Goal: Information Seeking & Learning: Understand process/instructions

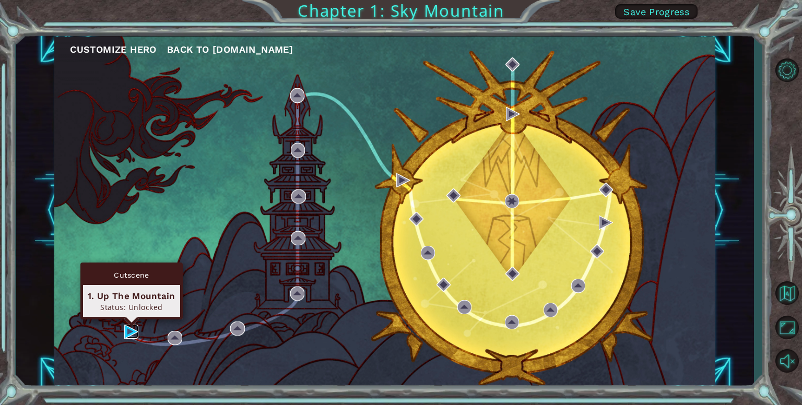
click at [132, 332] on img at bounding box center [131, 332] width 14 height 14
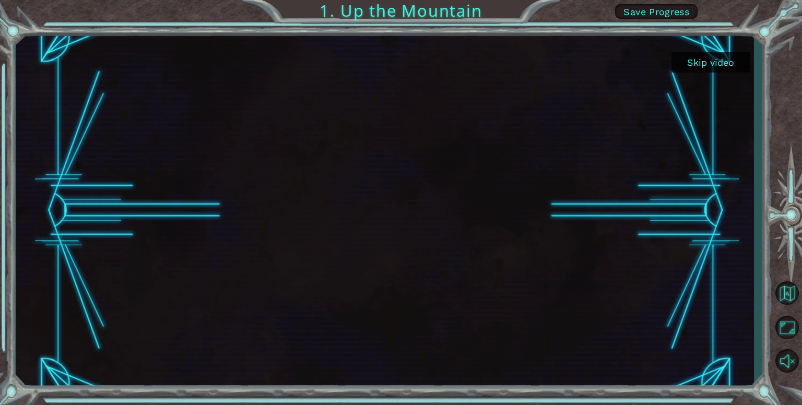
click at [721, 62] on button "Skip video" at bounding box center [711, 62] width 78 height 20
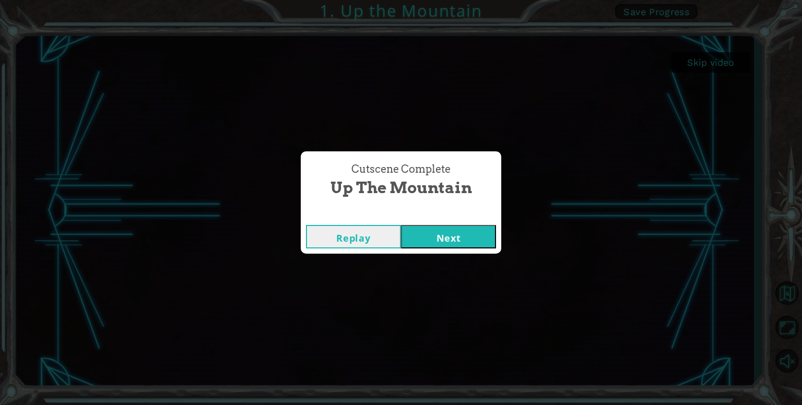
click at [447, 242] on button "Next" at bounding box center [448, 237] width 95 height 24
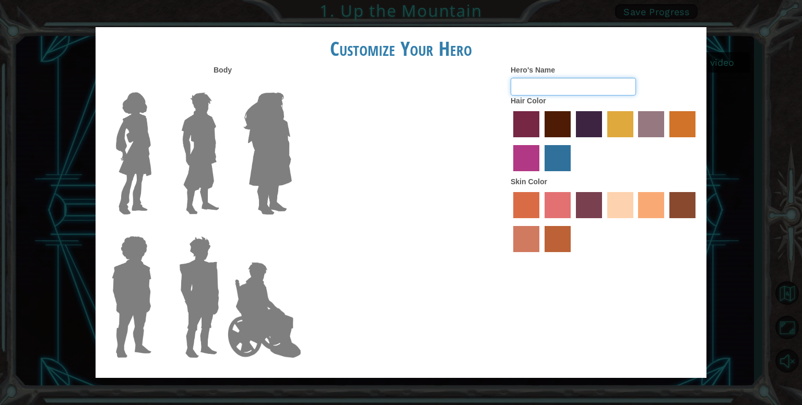
click at [537, 84] on input "Hero's Name" at bounding box center [573, 87] width 125 height 18
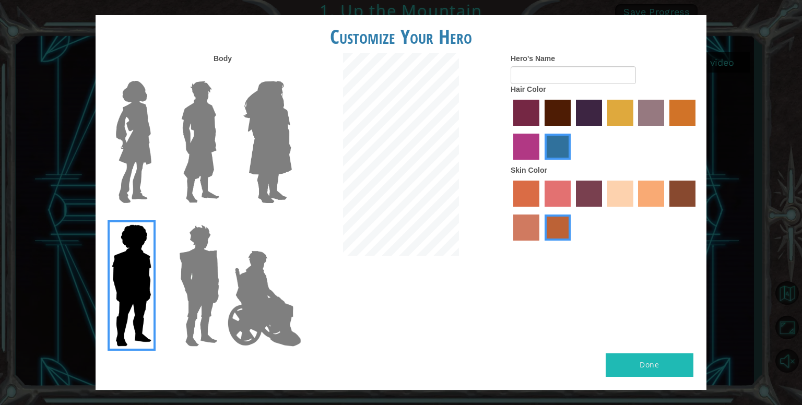
click at [190, 280] on img at bounding box center [199, 285] width 49 height 131
click at [224, 218] on input "Hero Garnet" at bounding box center [224, 218] width 0 height 0
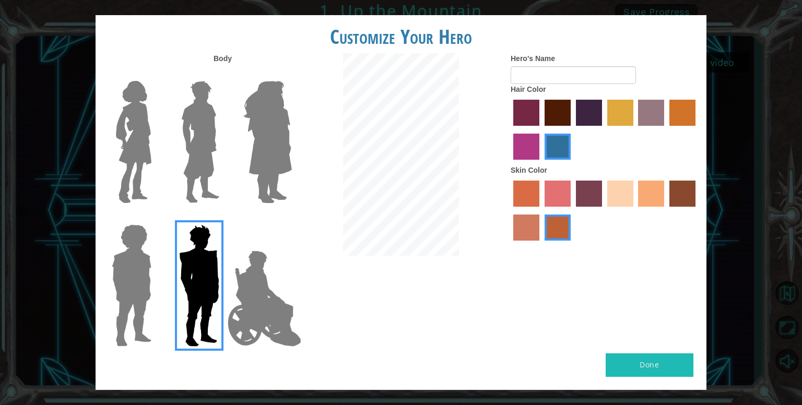
click at [261, 306] on img at bounding box center [265, 298] width 82 height 104
click at [291, 218] on input "Hero Jamie" at bounding box center [291, 218] width 0 height 0
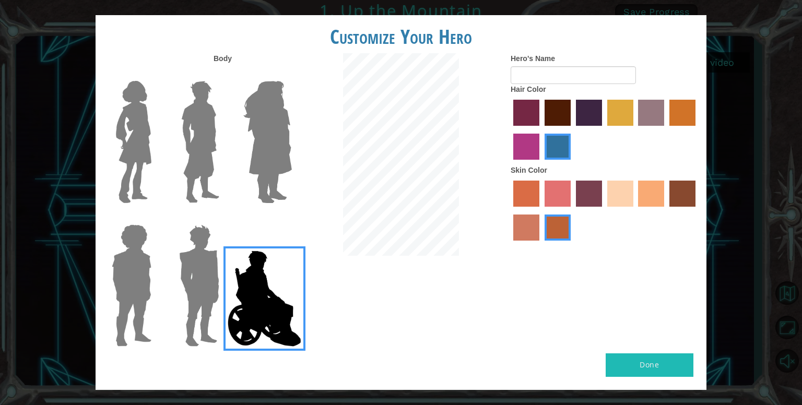
drag, startPoint x: 290, startPoint y: 181, endPoint x: 276, endPoint y: 178, distance: 14.3
click at [268, 171] on img at bounding box center [267, 142] width 57 height 131
click at [291, 74] on input "Hero Amethyst" at bounding box center [291, 74] width 0 height 0
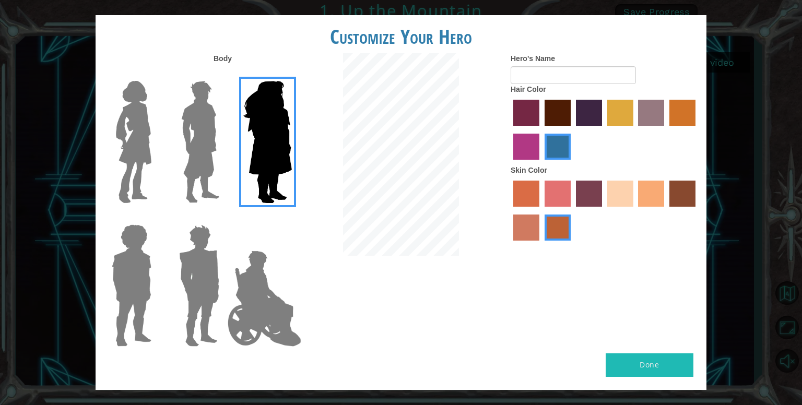
click at [197, 147] on img at bounding box center [200, 142] width 46 height 131
click at [224, 74] on input "Hero Lars" at bounding box center [224, 74] width 0 height 0
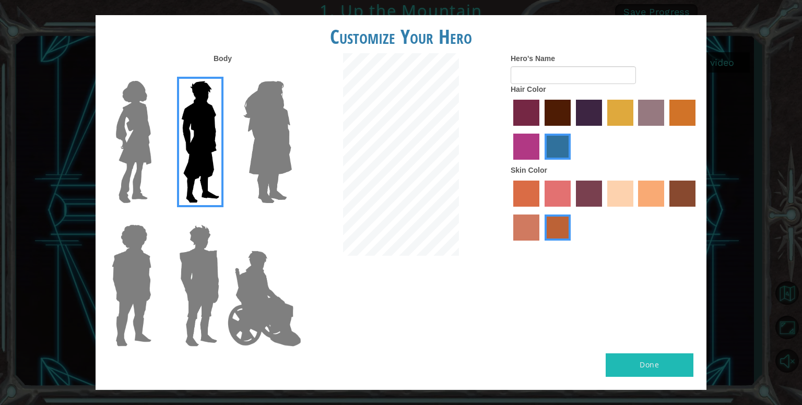
click at [140, 259] on img at bounding box center [132, 285] width 48 height 131
click at [156, 218] on input "Hero Steven" at bounding box center [156, 218] width 0 height 0
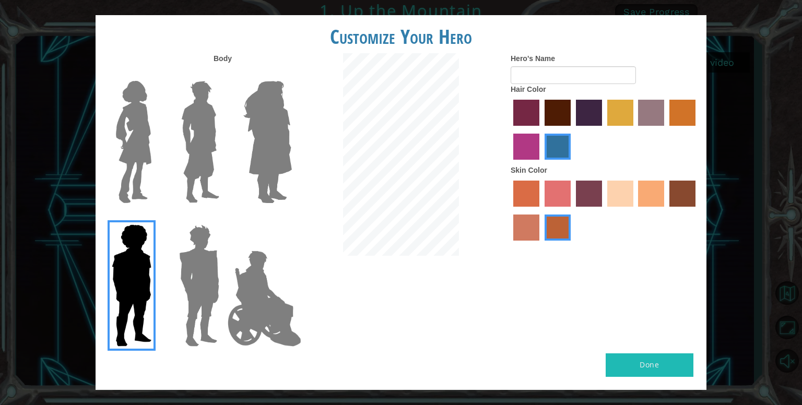
click at [203, 275] on img at bounding box center [199, 285] width 49 height 131
click at [224, 218] on input "Hero Garnet" at bounding box center [224, 218] width 0 height 0
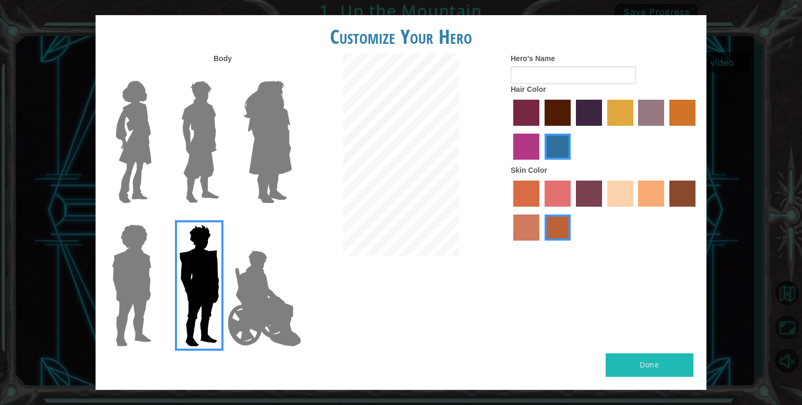
click at [197, 167] on img at bounding box center [200, 142] width 46 height 131
click at [224, 74] on input "Hero Lars" at bounding box center [224, 74] width 0 height 0
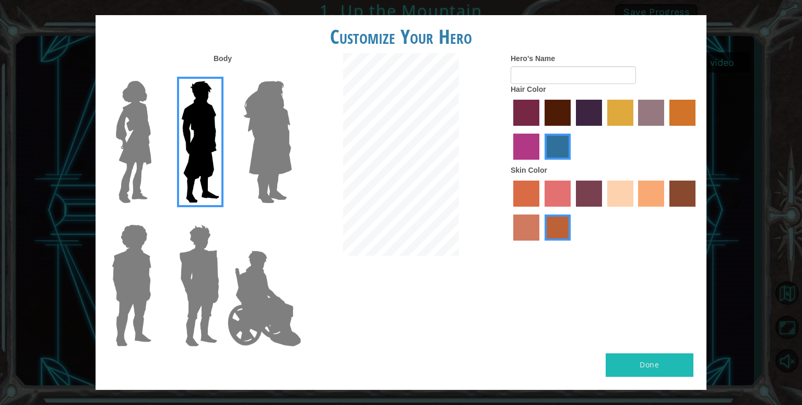
click at [555, 187] on label "froly skin color" at bounding box center [558, 194] width 26 height 26
click at [541, 210] on input "froly skin color" at bounding box center [541, 210] width 0 height 0
click at [610, 191] on label "sandy beach skin color" at bounding box center [620, 194] width 26 height 26
click at [604, 210] on input "sandy beach skin color" at bounding box center [604, 210] width 0 height 0
click at [205, 310] on img at bounding box center [199, 285] width 49 height 131
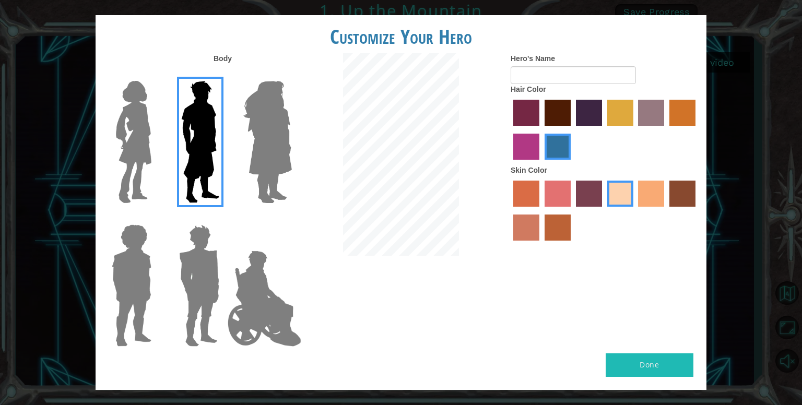
click at [224, 218] on input "Hero Garnet" at bounding box center [224, 218] width 0 height 0
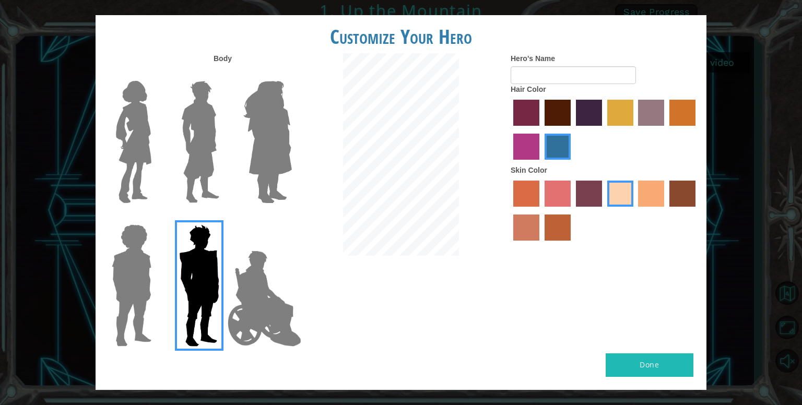
click at [563, 114] on label "maroon hair color" at bounding box center [558, 113] width 26 height 26
click at [541, 130] on input "maroon hair color" at bounding box center [541, 130] width 0 height 0
click at [526, 141] on label "medium red violet hair color" at bounding box center [526, 147] width 26 height 26
click at [697, 130] on input "medium red violet hair color" at bounding box center [697, 130] width 0 height 0
click at [551, 139] on label "lachmara hair color" at bounding box center [558, 147] width 26 height 26
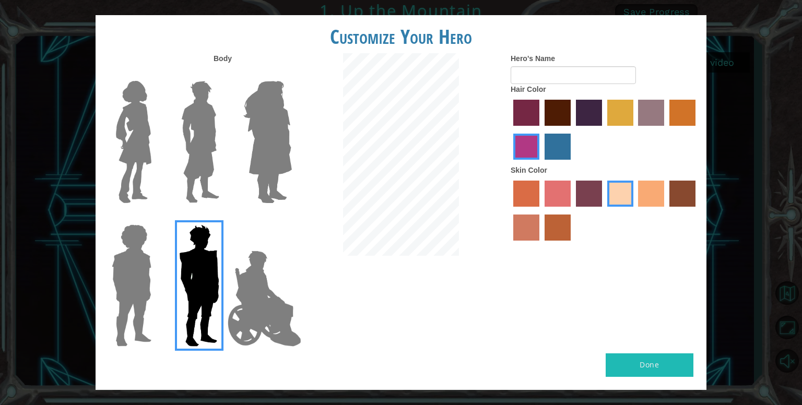
click at [541, 163] on input "lachmara hair color" at bounding box center [541, 163] width 0 height 0
click at [564, 69] on input "Hero's Name" at bounding box center [573, 75] width 125 height 18
type input "kayana"
click at [675, 359] on button "Done" at bounding box center [650, 366] width 88 height 24
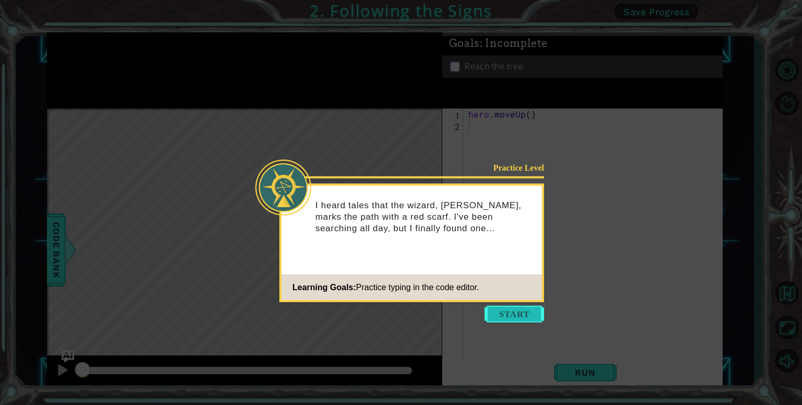
click at [510, 315] on button "Start" at bounding box center [515, 314] width 60 height 17
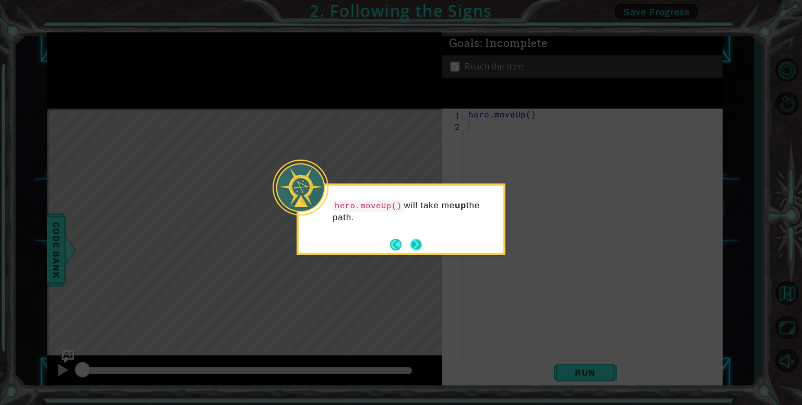
click at [415, 248] on button "Next" at bounding box center [416, 245] width 14 height 14
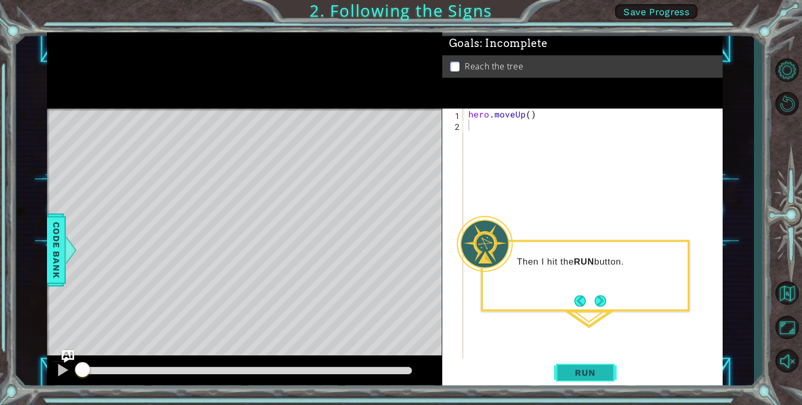
click at [595, 373] on span "Run" at bounding box center [585, 373] width 41 height 10
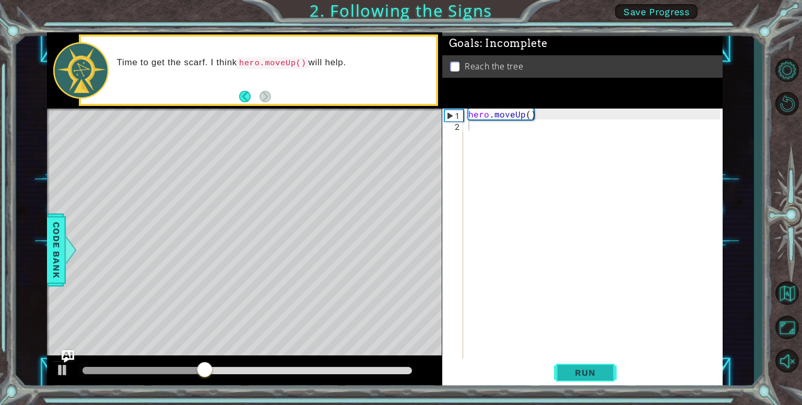
click at [589, 377] on span "Run" at bounding box center [585, 373] width 41 height 10
click at [483, 133] on div "hero . moveUp ( )" at bounding box center [595, 246] width 259 height 274
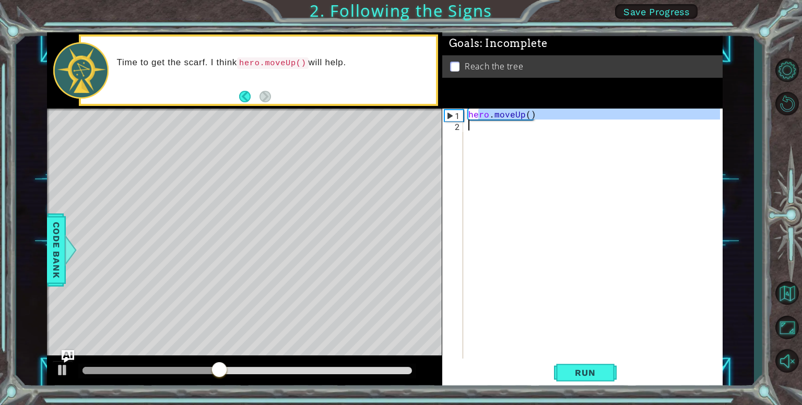
drag, startPoint x: 479, startPoint y: 111, endPoint x: 480, endPoint y: 162, distance: 51.7
click at [480, 162] on div "hero . moveUp ( )" at bounding box center [595, 246] width 259 height 274
type textarea "hero.moveUp()"
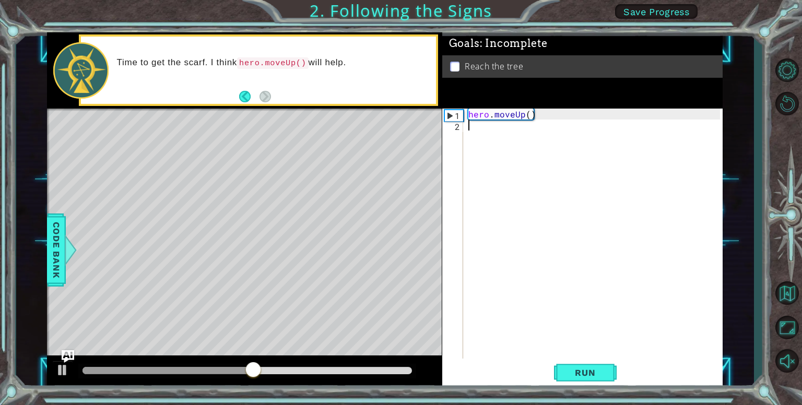
click at [597, 375] on span "Run" at bounding box center [585, 373] width 41 height 10
click at [247, 99] on button "Back" at bounding box center [249, 96] width 20 height 11
click at [582, 383] on button "Run" at bounding box center [585, 373] width 63 height 28
click at [581, 368] on span "Run" at bounding box center [585, 373] width 41 height 10
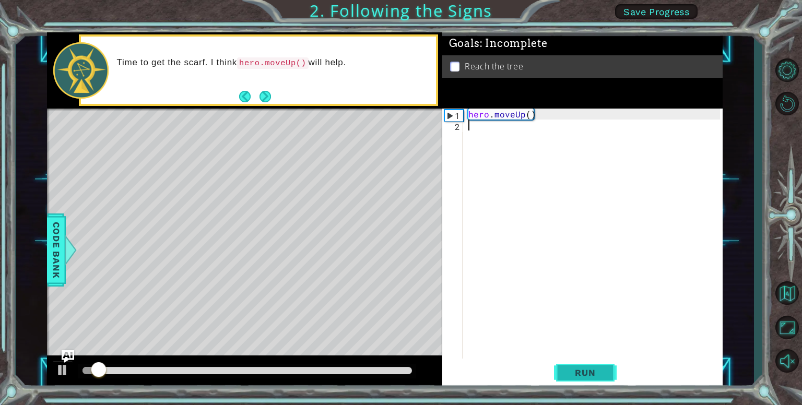
click at [581, 368] on span "Run" at bounding box center [585, 373] width 41 height 10
click at [453, 125] on div "2" at bounding box center [453, 126] width 19 height 11
click at [457, 124] on div "2" at bounding box center [453, 126] width 19 height 11
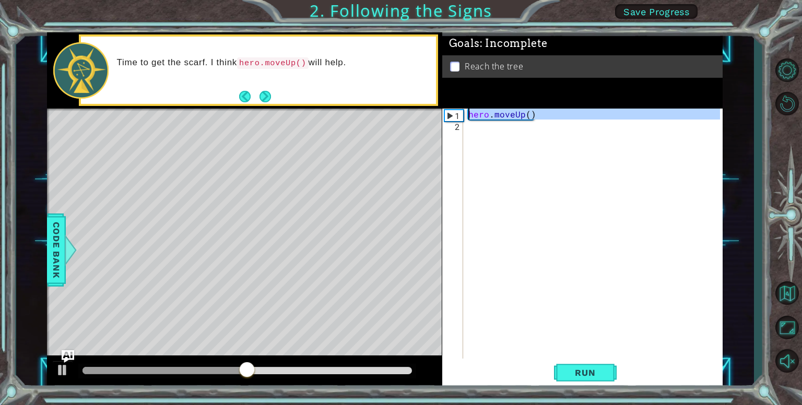
click at [448, 112] on div "1" at bounding box center [454, 115] width 18 height 11
drag, startPoint x: 449, startPoint y: 112, endPoint x: 461, endPoint y: 197, distance: 85.9
type textarea "hero.moveUp()"
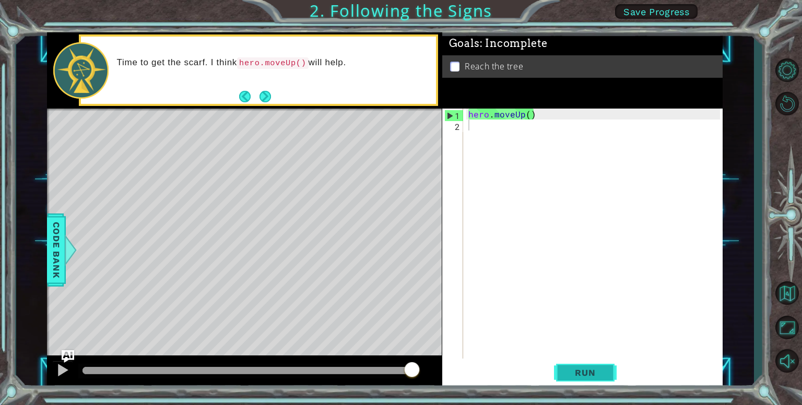
click at [579, 376] on span "Run" at bounding box center [585, 373] width 41 height 10
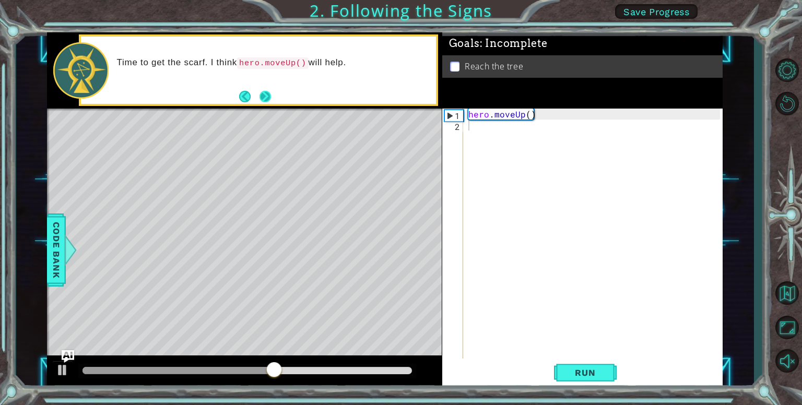
click at [263, 90] on button "Next" at bounding box center [265, 96] width 13 height 13
click at [604, 370] on span "Run" at bounding box center [585, 373] width 41 height 10
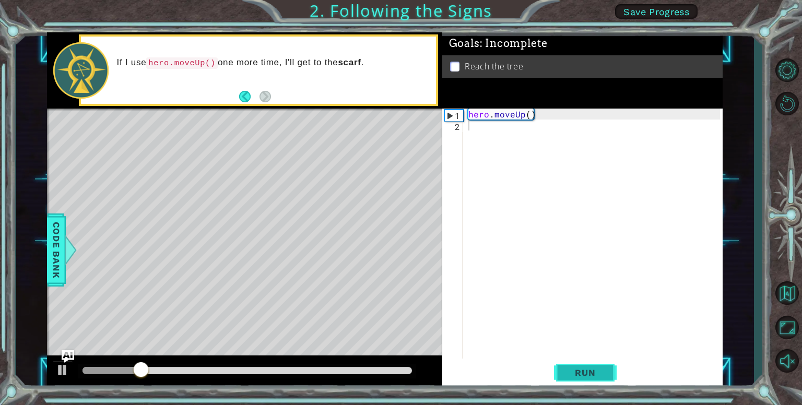
click at [596, 372] on span "Run" at bounding box center [585, 373] width 41 height 10
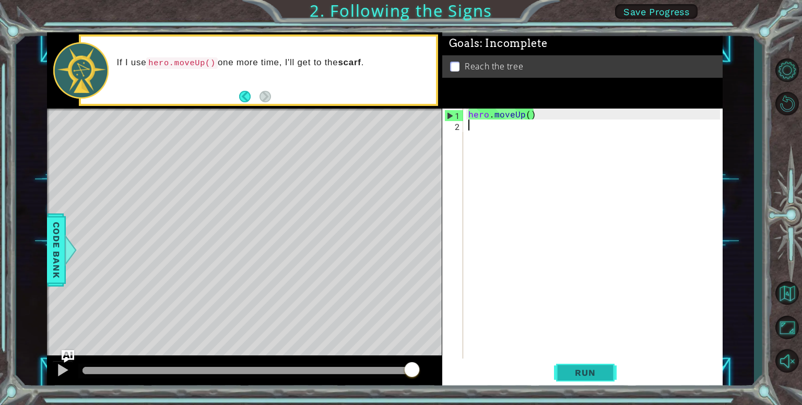
click at [589, 375] on span "Run" at bounding box center [585, 373] width 41 height 10
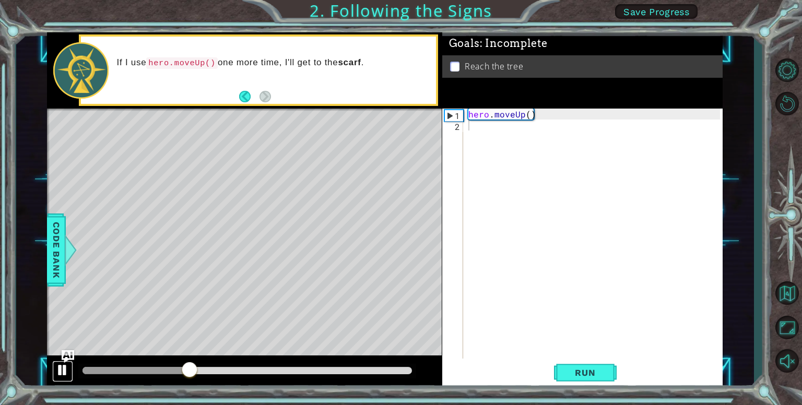
click at [61, 368] on div at bounding box center [63, 370] width 14 height 14
click at [573, 375] on span "Run" at bounding box center [585, 373] width 41 height 10
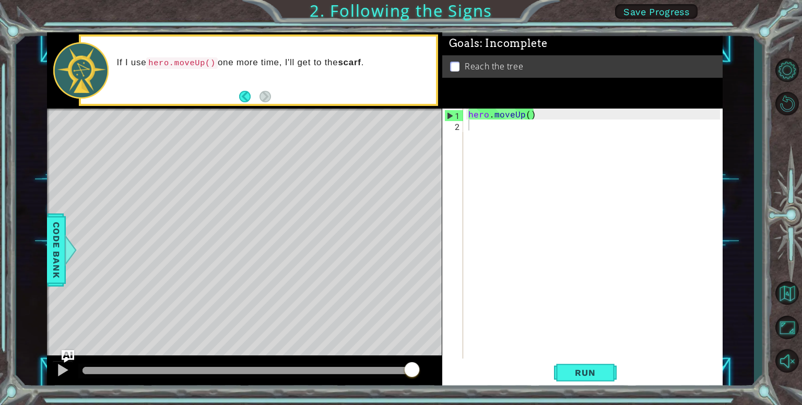
click at [255, 173] on div "Level Map" at bounding box center [288, 263] width 483 height 308
click at [258, 145] on div "Level Map" at bounding box center [288, 263] width 483 height 308
click at [249, 92] on button "Back" at bounding box center [249, 96] width 20 height 11
click at [262, 91] on button "Next" at bounding box center [266, 97] width 12 height 12
drag, startPoint x: 583, startPoint y: 370, endPoint x: 593, endPoint y: 343, distance: 29.1
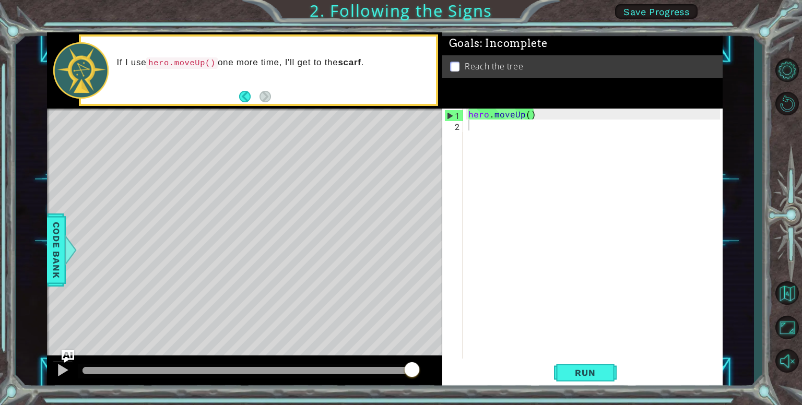
click at [587, 362] on button "Run" at bounding box center [585, 373] width 63 height 28
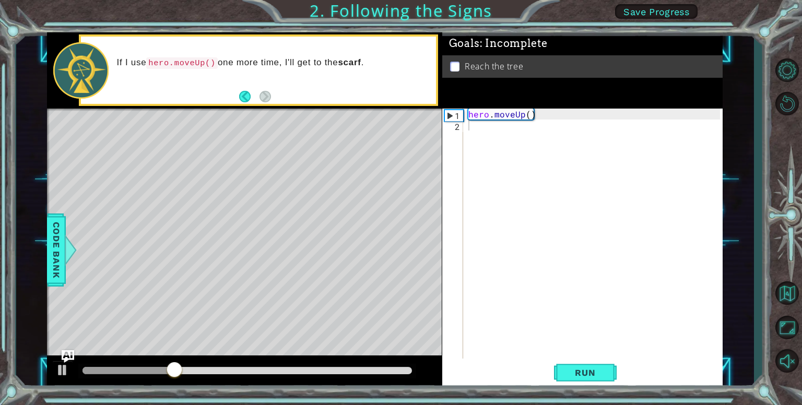
click at [389, 259] on div "Level Map" at bounding box center [288, 263] width 483 height 308
click at [595, 371] on span "Run" at bounding box center [585, 373] width 41 height 10
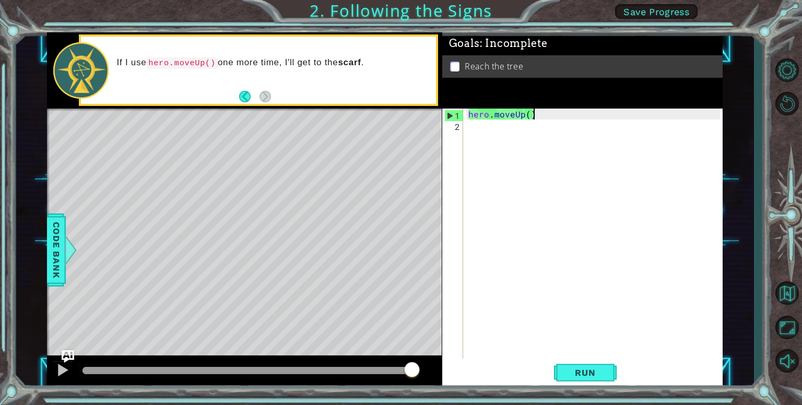
click at [564, 116] on div "hero . moveUp ( )" at bounding box center [595, 246] width 259 height 274
type textarea "hero.moveUp()"
click at [477, 128] on div "hero . moveUp ( )" at bounding box center [595, 246] width 259 height 274
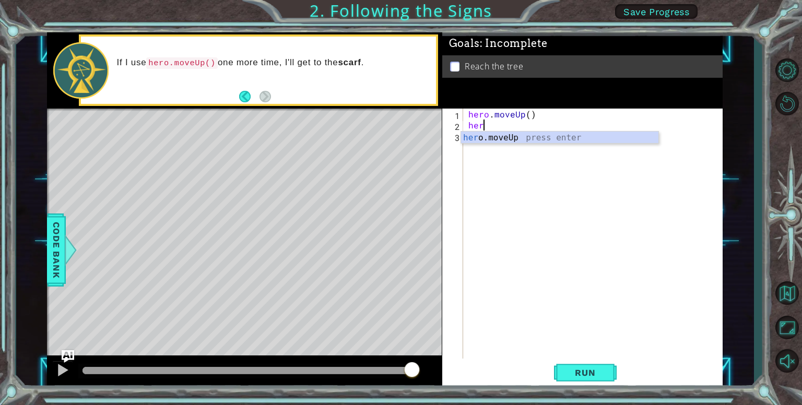
type textarea "hero"
click at [497, 136] on div "hero .moveUp press enter" at bounding box center [559, 151] width 197 height 38
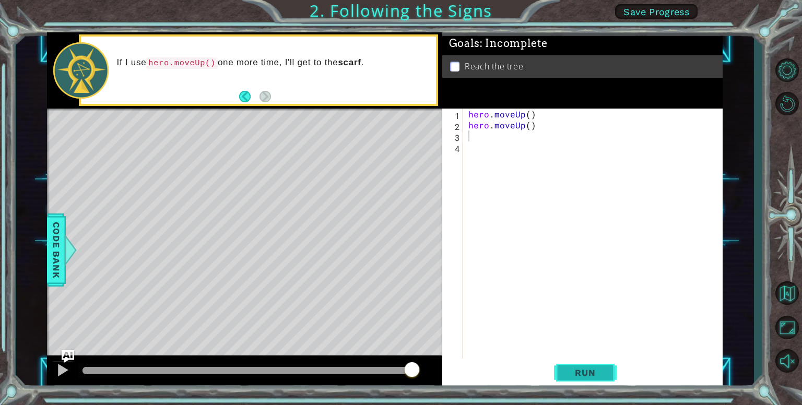
click at [591, 373] on span "Run" at bounding box center [585, 373] width 41 height 10
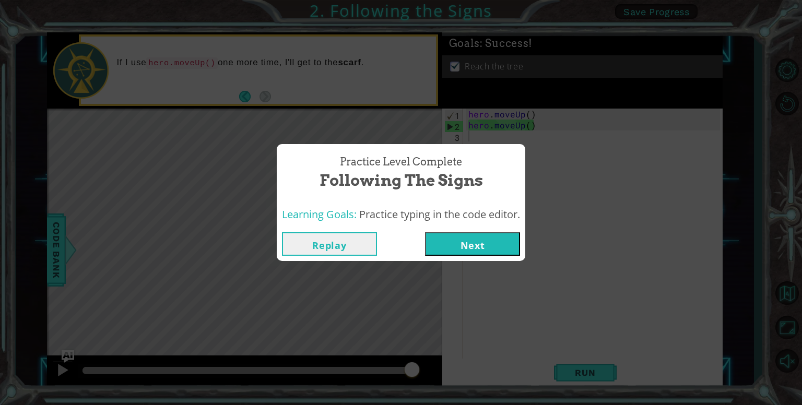
click at [478, 244] on button "Next" at bounding box center [472, 244] width 95 height 24
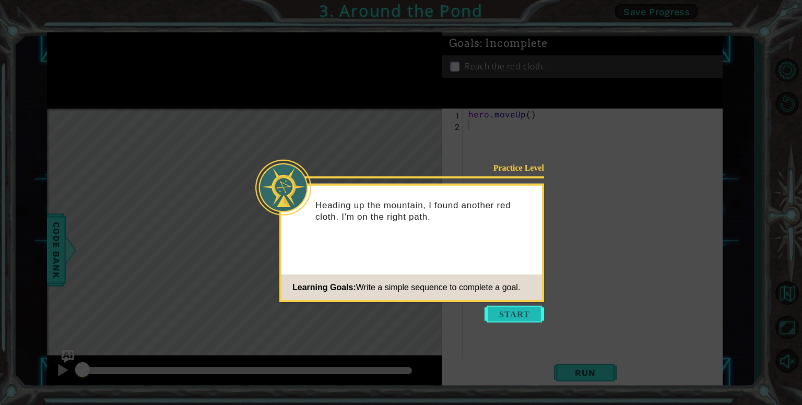
click at [495, 314] on button "Start" at bounding box center [515, 314] width 60 height 17
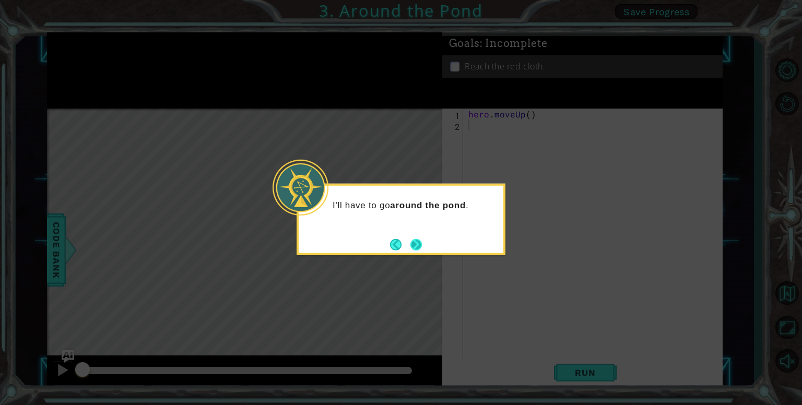
click at [416, 242] on button "Next" at bounding box center [415, 244] width 13 height 13
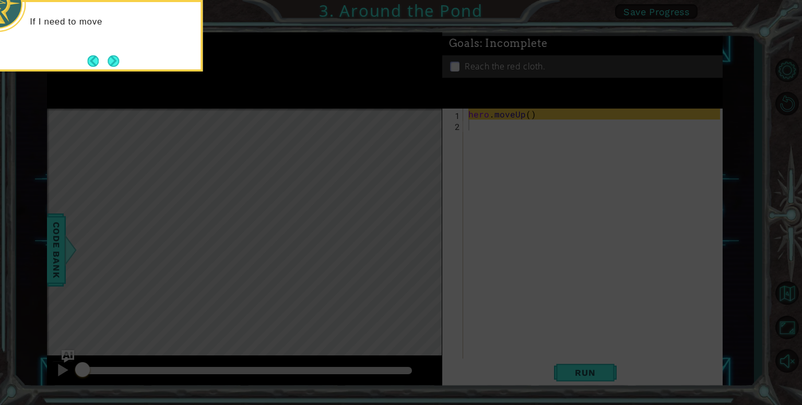
click at [518, 226] on icon at bounding box center [401, 60] width 802 height 689
click at [113, 61] on button "Next" at bounding box center [114, 61] width 12 height 12
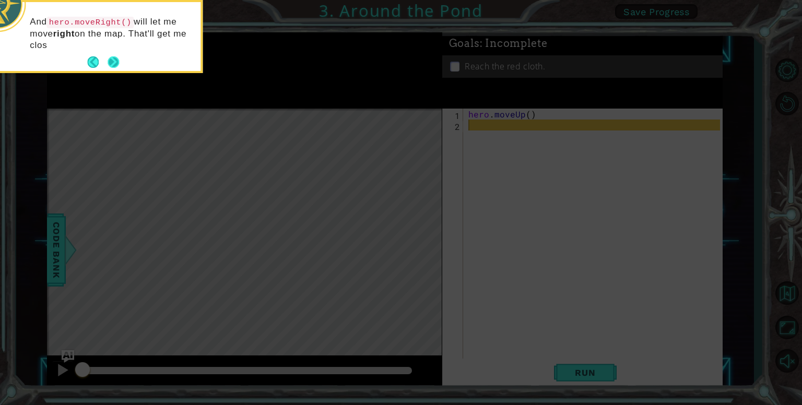
click at [115, 58] on button "Next" at bounding box center [114, 63] width 14 height 14
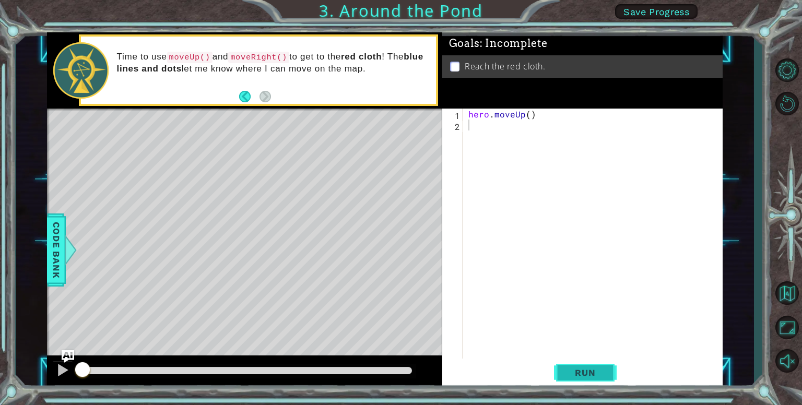
click at [570, 372] on span "Run" at bounding box center [585, 373] width 41 height 10
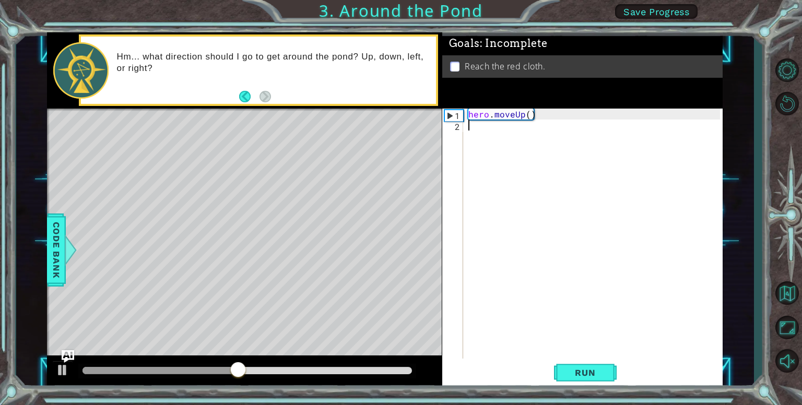
type textarea "he"
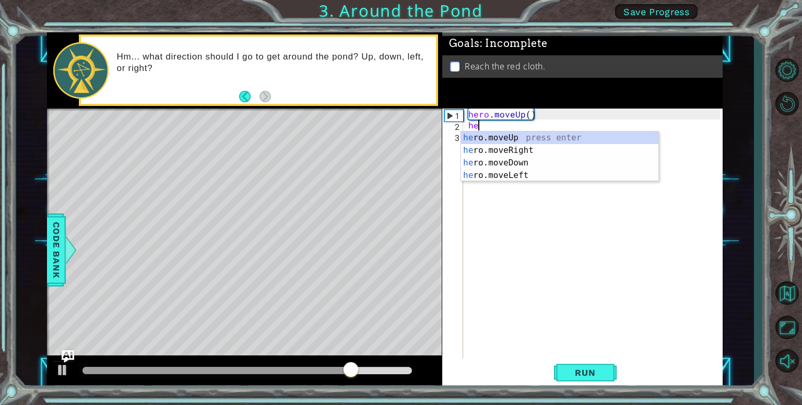
click at [492, 135] on div "he ro.moveUp press enter he ro.moveRight press enter he ro.moveDown press enter…" at bounding box center [559, 169] width 197 height 75
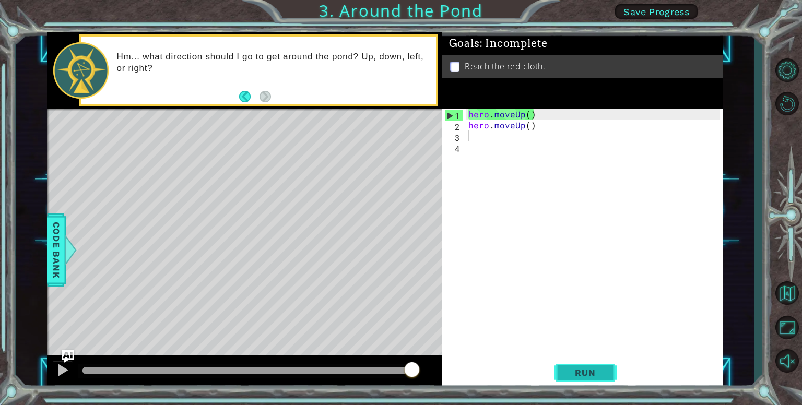
click at [588, 377] on span "Run" at bounding box center [585, 373] width 41 height 10
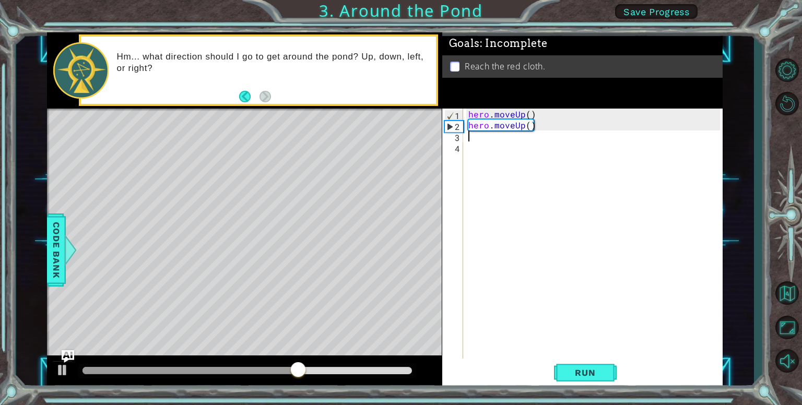
click at [466, 142] on div "hero . moveUp ( ) hero . moveUp ( )" at bounding box center [593, 235] width 254 height 252
click at [466, 132] on div "hero . moveUp ( ) hero . moveUp ( )" at bounding box center [593, 235] width 254 height 252
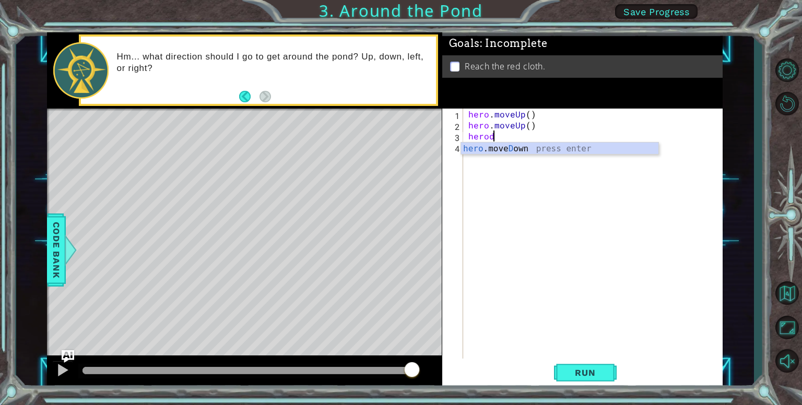
scroll to position [0, 1]
click at [515, 148] on div "hero .[PERSON_NAME] own press enter" at bounding box center [559, 162] width 197 height 38
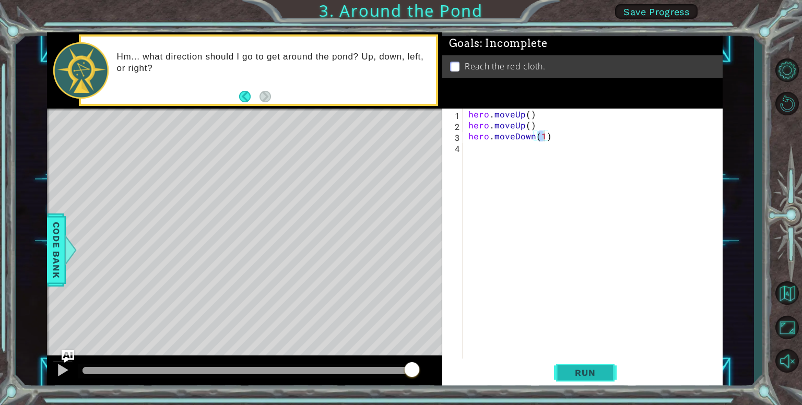
click at [580, 370] on span "Run" at bounding box center [585, 373] width 41 height 10
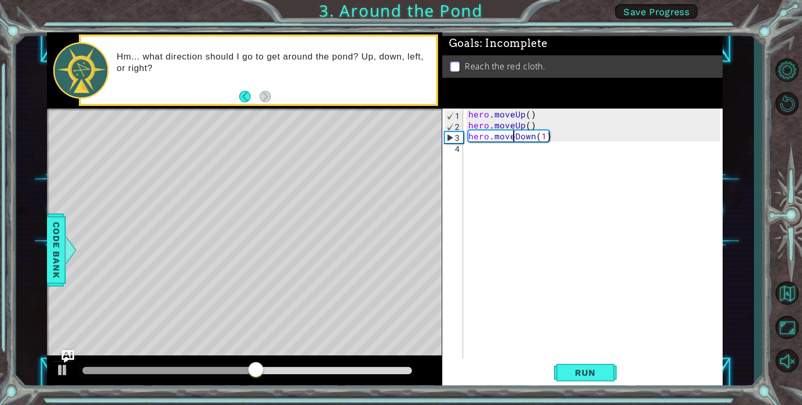
click at [516, 140] on div "hero . moveUp ( ) hero . moveUp ( ) hero . moveDown ( 1 )" at bounding box center [595, 246] width 259 height 274
click at [552, 140] on div "hero . moveUp ( ) hero . moveUp ( ) hero . moveDown ( 1 )" at bounding box center [595, 246] width 259 height 274
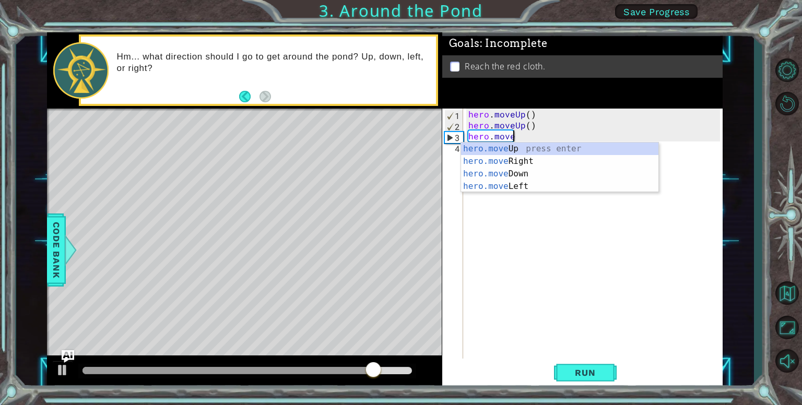
scroll to position [0, 0]
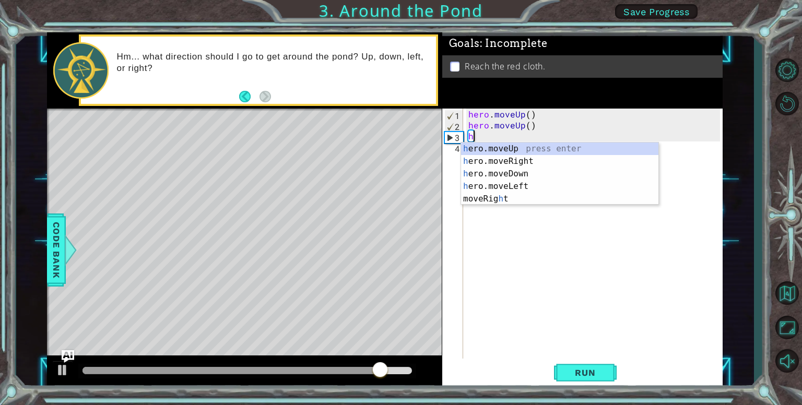
type textarea "h"
type textarea "hero.mov"
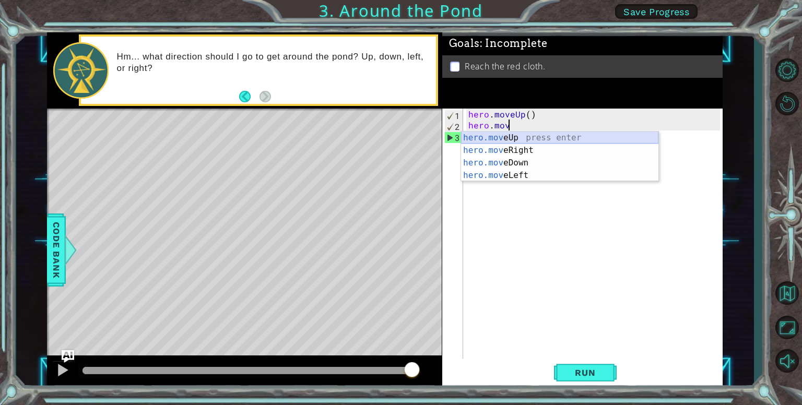
click at [534, 137] on div "hero.mov eUp press enter hero.mov eRight press enter hero.mov eDown press enter…" at bounding box center [559, 169] width 197 height 75
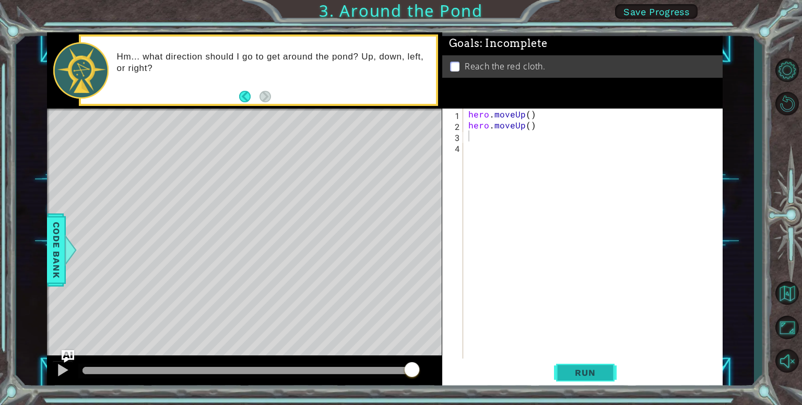
click at [586, 368] on span "Run" at bounding box center [585, 373] width 41 height 10
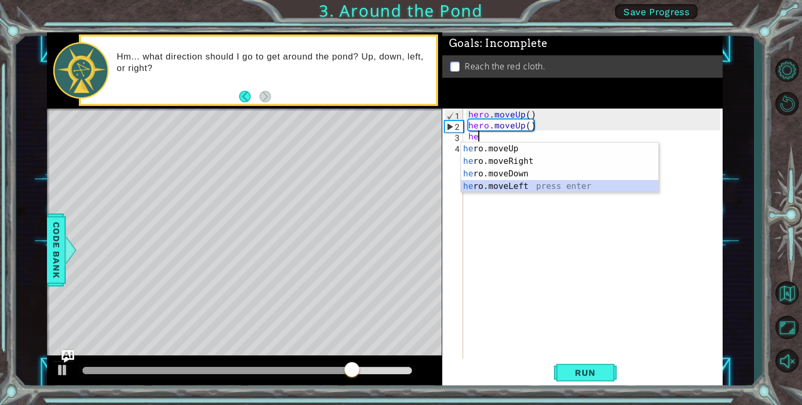
click at [515, 189] on div "he ro.moveUp press enter he ro.moveRight press enter he ro.moveDown press enter…" at bounding box center [559, 180] width 197 height 75
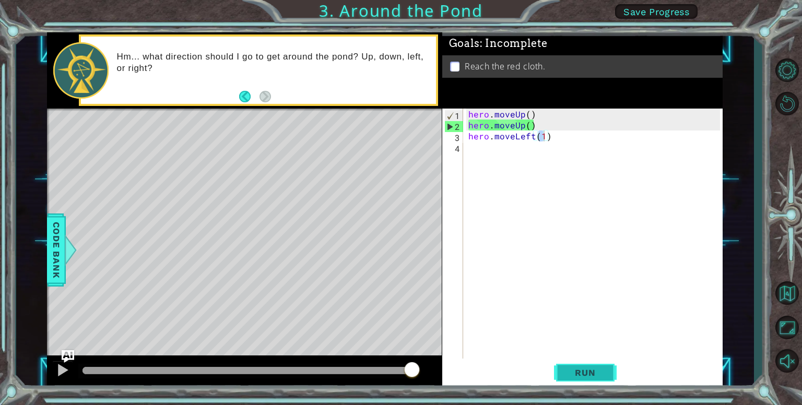
click at [590, 382] on button "Run" at bounding box center [585, 373] width 63 height 28
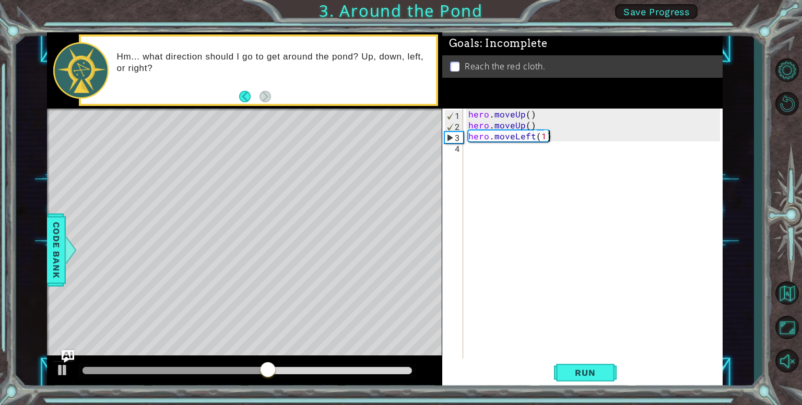
drag, startPoint x: 557, startPoint y: 138, endPoint x: 547, endPoint y: 132, distance: 11.3
click at [547, 132] on div "hero . moveUp ( ) hero . moveUp ( ) hero . moveLeft ( 1 )" at bounding box center [595, 246] width 259 height 274
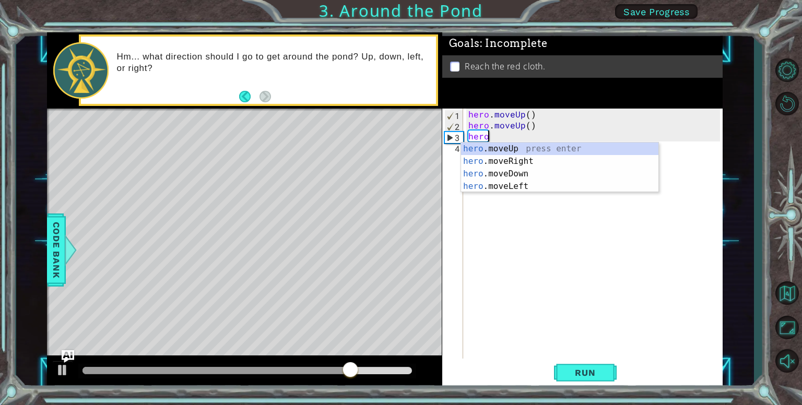
type textarea "he"
click at [525, 154] on div "he ro.moveUp press enter he ro.moveRight press enter he ro.moveDown press enter…" at bounding box center [559, 180] width 197 height 75
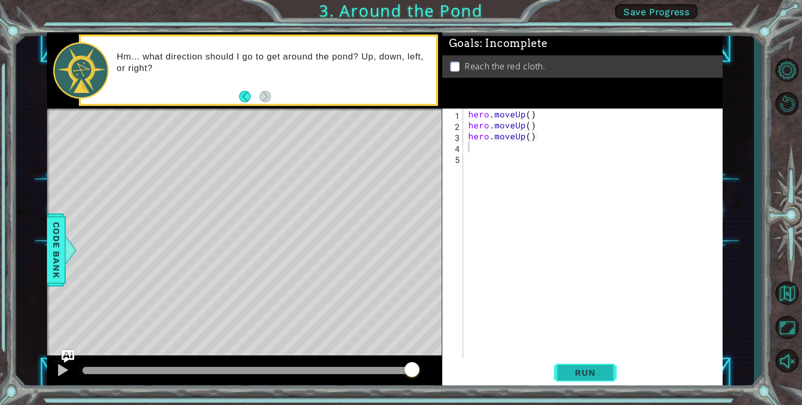
click at [588, 372] on span "Run" at bounding box center [585, 373] width 41 height 10
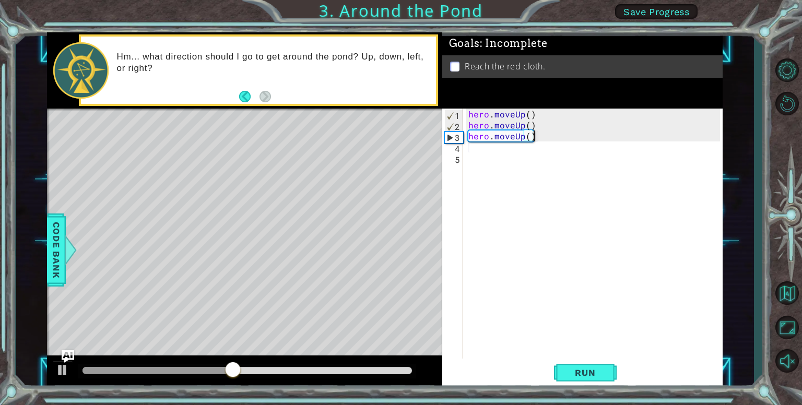
click at [535, 134] on div "hero . moveUp ( ) hero . moveUp ( ) hero . moveUp ( )" at bounding box center [595, 246] width 259 height 274
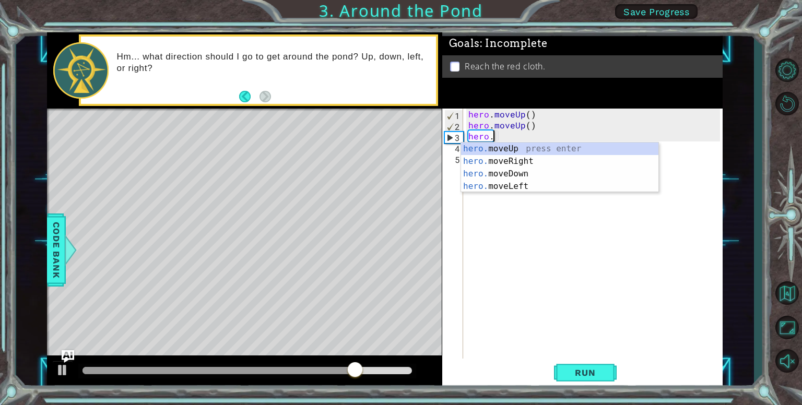
type textarea "hero"
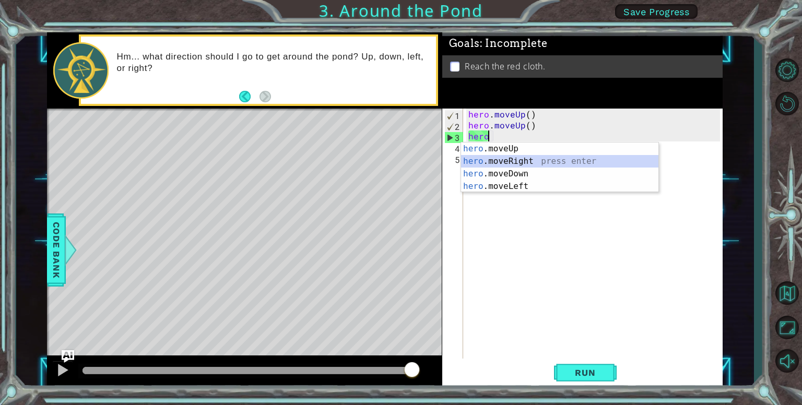
click at [536, 162] on div "hero .moveUp press enter hero .moveRight press enter hero .moveDown press enter…" at bounding box center [559, 180] width 197 height 75
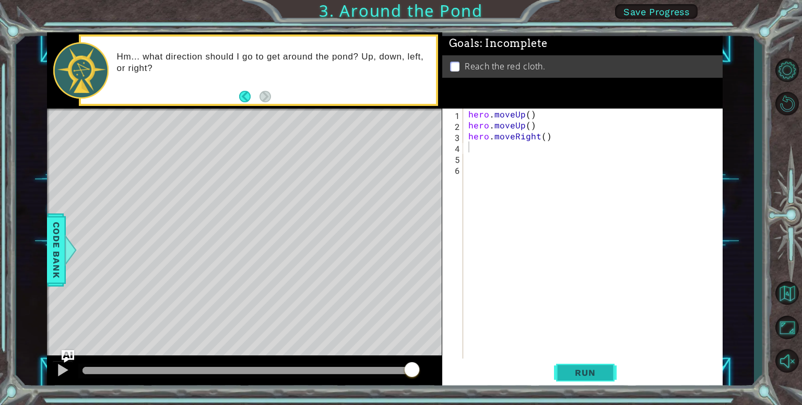
click at [589, 366] on button "Run" at bounding box center [585, 373] width 63 height 28
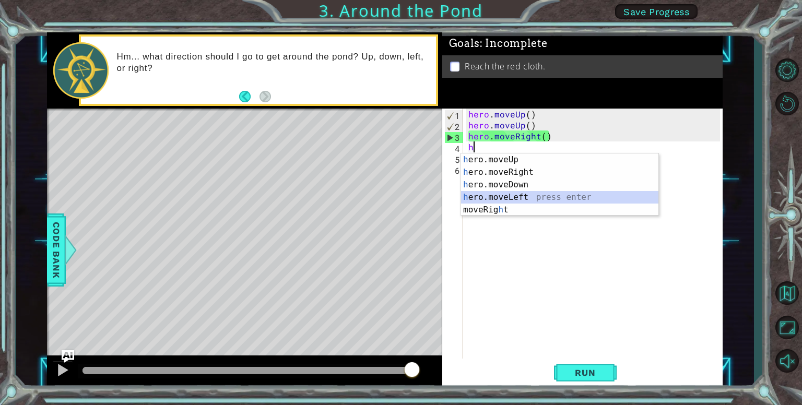
drag, startPoint x: 506, startPoint y: 194, endPoint x: 528, endPoint y: 253, distance: 62.7
click at [512, 216] on body "1 ההההההההההההההההההההההההההההההההההההההההההההההההההההההההההההההההההההההההההההה…" at bounding box center [401, 202] width 802 height 405
click at [510, 195] on div "h ero.moveUp press enter h ero.moveRight press enter h ero.moveDown press enter…" at bounding box center [559, 198] width 197 height 88
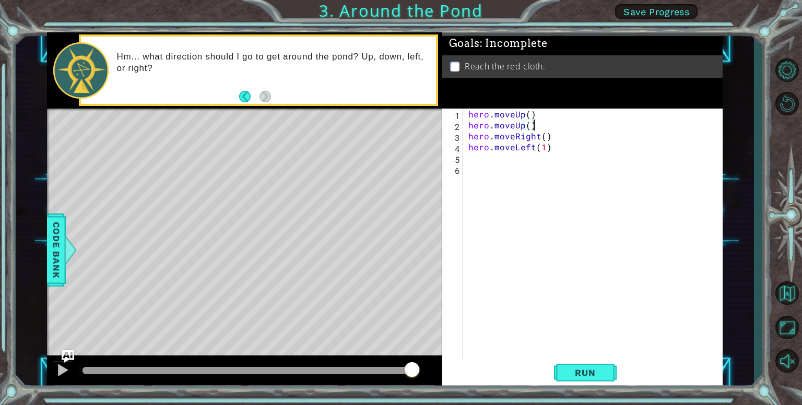
click at [550, 130] on div "hero . moveUp ( ) hero . moveUp ( ) hero . moveRight ( ) hero . moveLeft ( 1 )" at bounding box center [595, 246] width 259 height 274
click at [531, 152] on div "hero . moveUp ( ) hero . moveUp ( ) hero . moveRight ( ) hero . moveLeft ( 1 )" at bounding box center [595, 246] width 259 height 274
click at [535, 148] on div "hero . moveUp ( ) hero . moveUp ( ) hero . moveRight ( ) hero . moveLeft ( 1 )" at bounding box center [595, 246] width 259 height 274
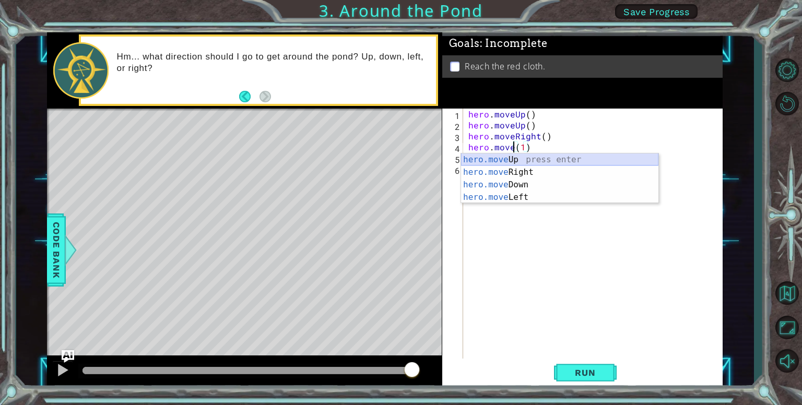
click at [547, 154] on div "hero.move Up press enter hero.move Right press enter hero.move Down press enter…" at bounding box center [559, 191] width 197 height 75
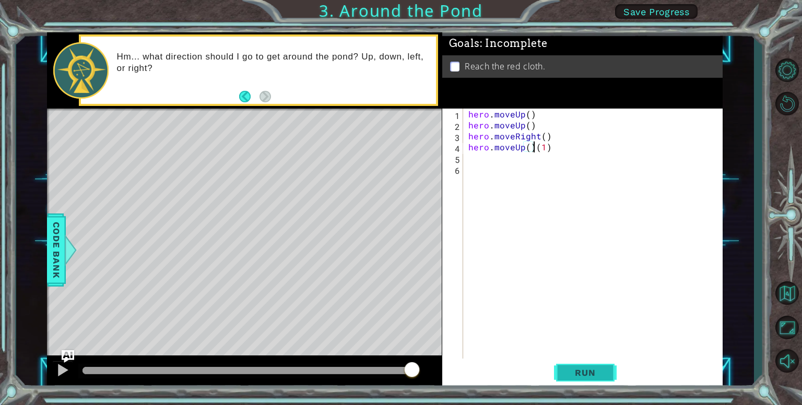
type textarea "hero.moveUp()(1)"
click at [608, 369] on button "Run" at bounding box center [585, 373] width 63 height 28
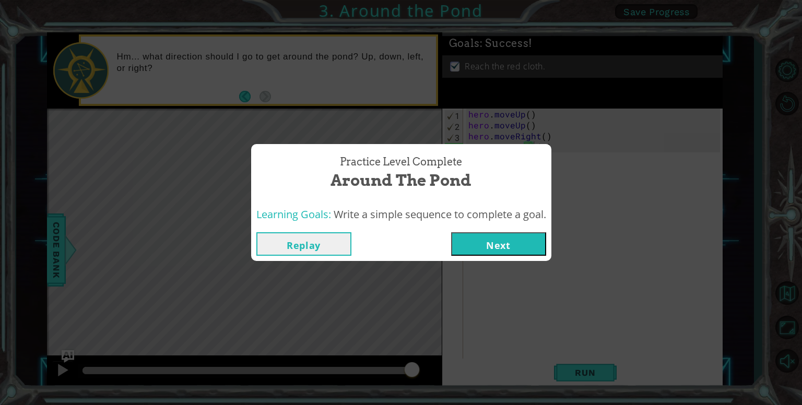
click at [518, 253] on button "Next" at bounding box center [498, 244] width 95 height 24
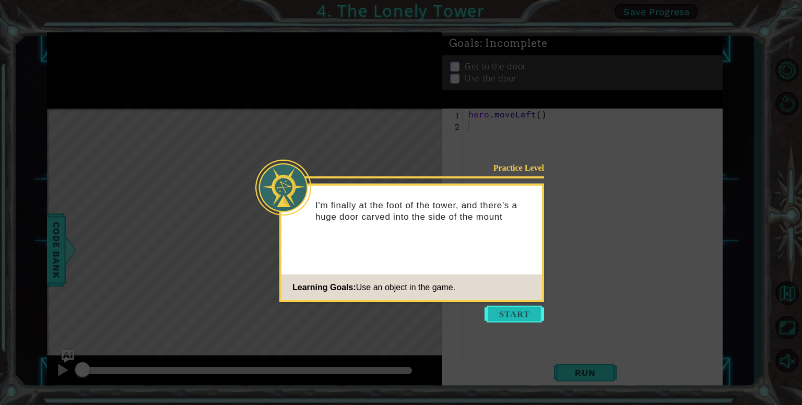
click at [505, 309] on button "Start" at bounding box center [515, 314] width 60 height 17
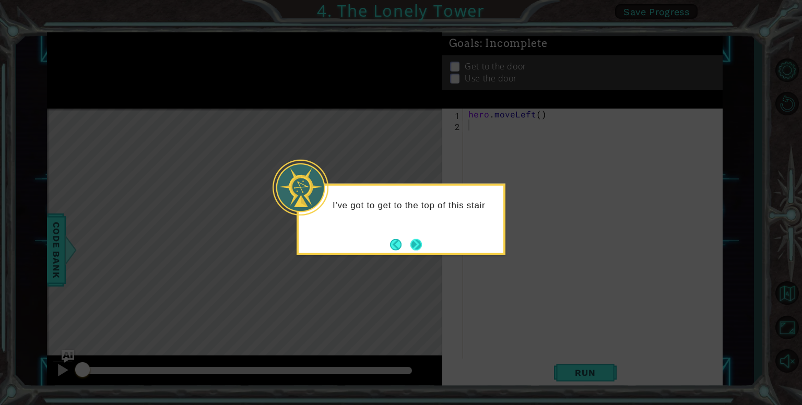
click at [414, 239] on button "Next" at bounding box center [415, 244] width 11 height 11
click at [418, 239] on button "Next" at bounding box center [416, 245] width 14 height 14
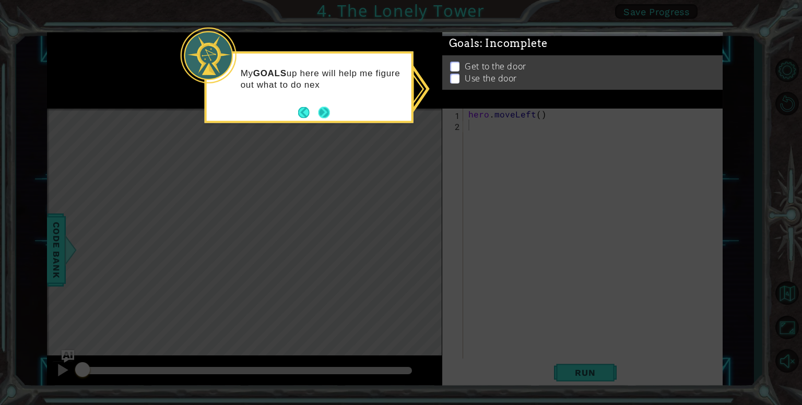
click at [322, 110] on button "Next" at bounding box center [324, 112] width 14 height 14
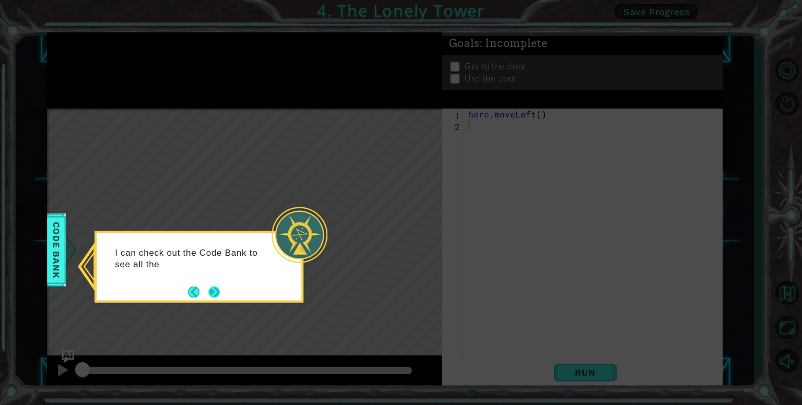
click at [213, 294] on button "Next" at bounding box center [213, 291] width 11 height 11
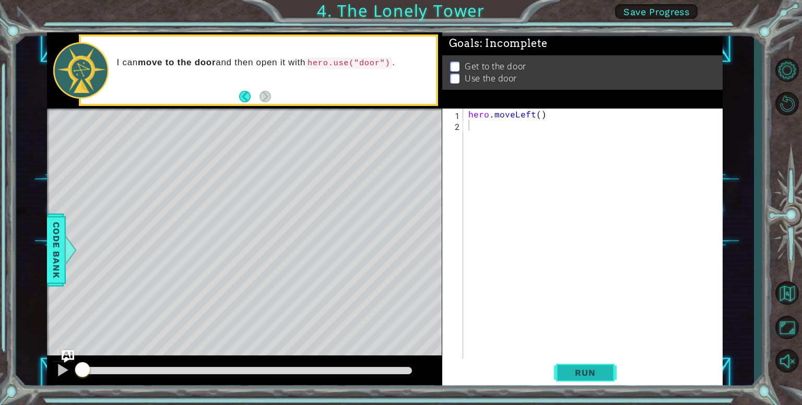
click at [600, 372] on span "Run" at bounding box center [585, 373] width 41 height 10
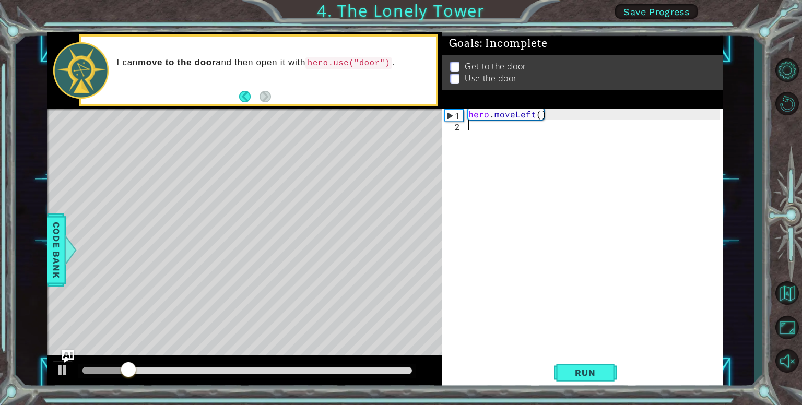
click at [476, 130] on div "hero . moveLeft ( )" at bounding box center [595, 246] width 259 height 274
type textarea "he"
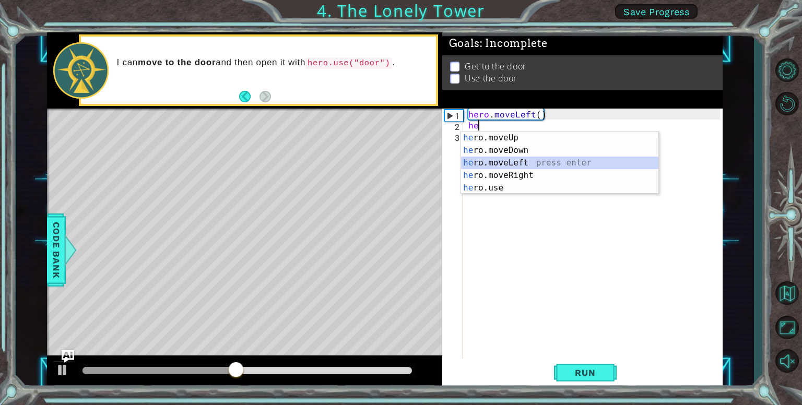
click at [532, 167] on div "he ro.moveUp press enter he ro.moveDown press enter he ro.moveLeft press enter …" at bounding box center [559, 176] width 197 height 88
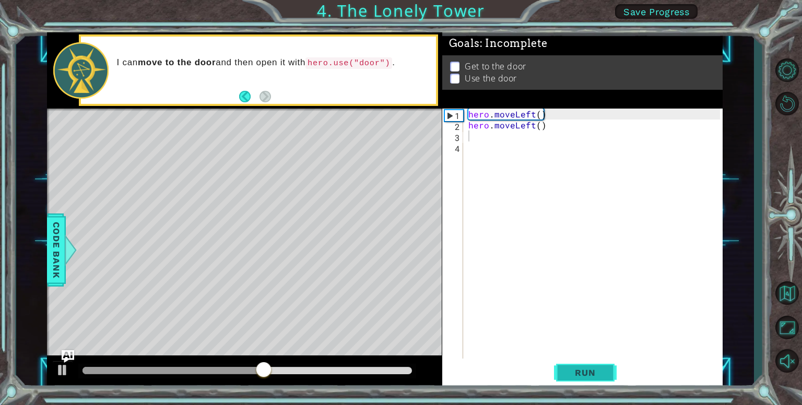
click at [573, 384] on button "Run" at bounding box center [585, 373] width 63 height 28
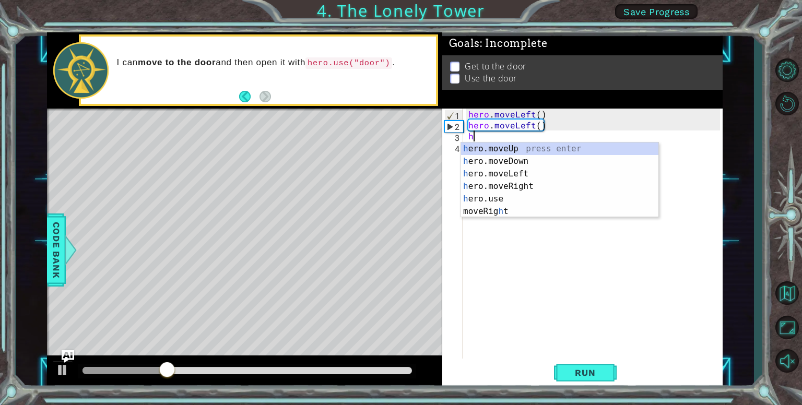
type textarea "he"
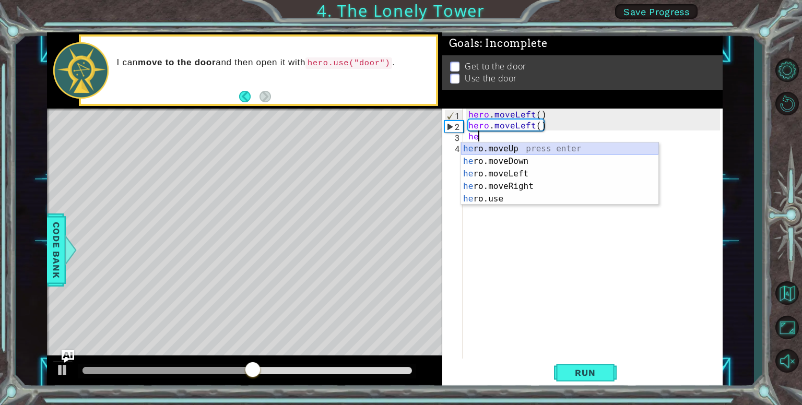
click at [497, 143] on div "he ro.moveUp press enter he ro.moveDown press enter he ro.moveLeft press enter …" at bounding box center [559, 187] width 197 height 88
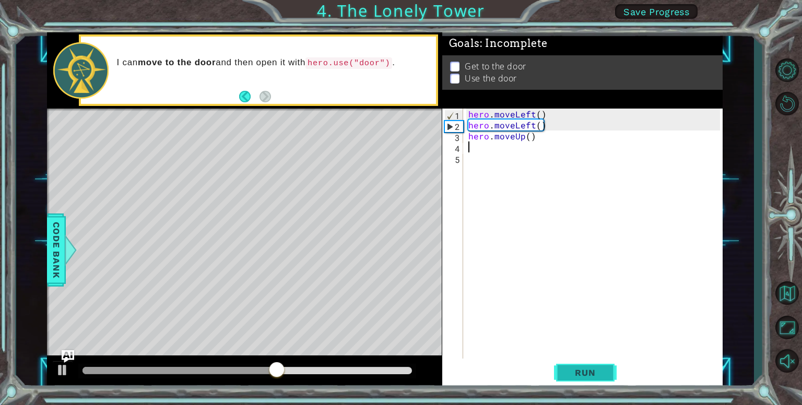
click at [611, 375] on button "Run" at bounding box center [585, 373] width 63 height 28
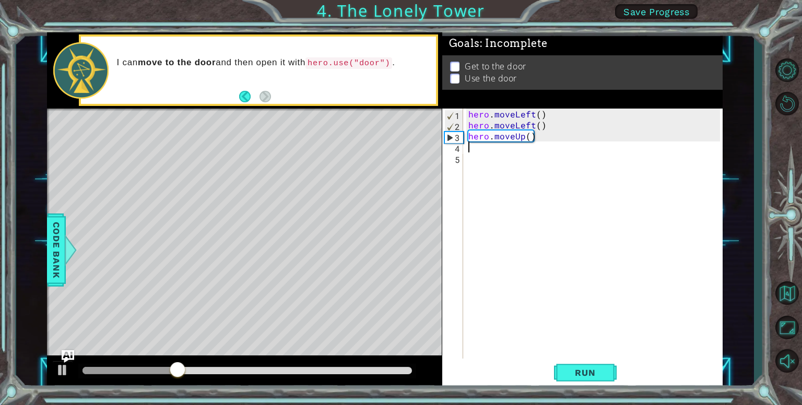
type textarea "h"
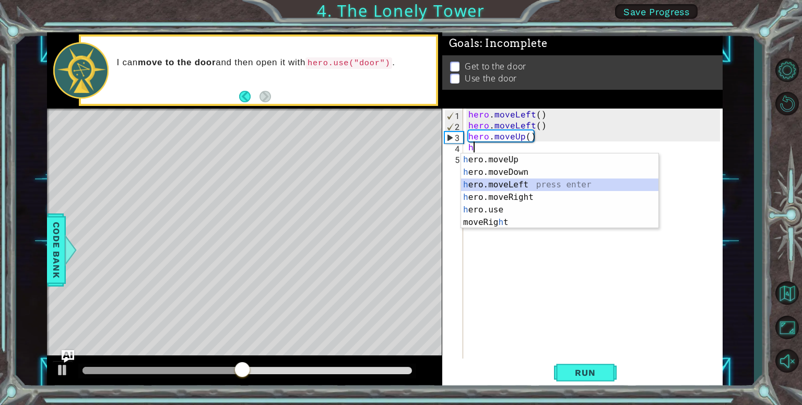
click at [506, 182] on div "h ero.moveUp press enter h ero.moveDown press enter h ero.moveLeft press enter …" at bounding box center [559, 204] width 197 height 100
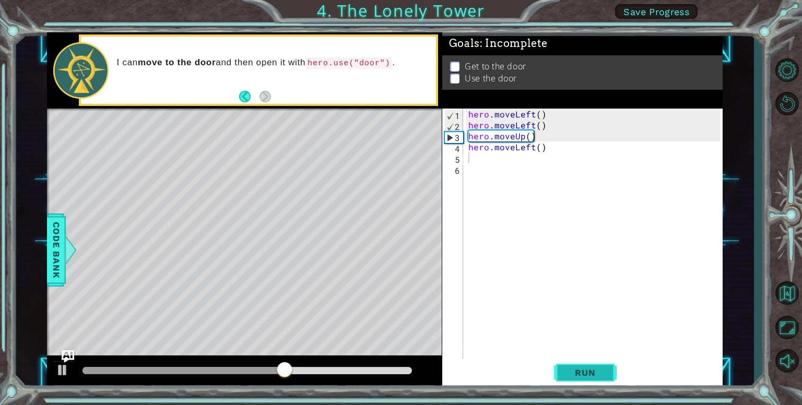
click at [583, 371] on span "Run" at bounding box center [585, 373] width 41 height 10
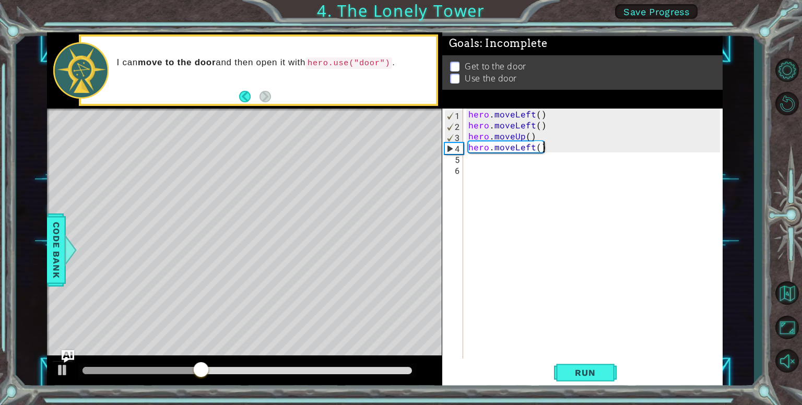
click at [554, 146] on div "hero . moveLeft ( ) hero . moveLeft ( ) hero . moveUp ( ) hero . moveLeft ( )" at bounding box center [595, 246] width 259 height 274
drag, startPoint x: 529, startPoint y: 142, endPoint x: 541, endPoint y: 141, distance: 12.1
click at [540, 141] on div "hero . moveLeft ( ) hero . moveLeft ( ) hero . moveUp ( ) hero . moveLeft ( )" at bounding box center [595, 246] width 259 height 274
click at [543, 143] on div "hero . moveLeft ( ) hero . moveLeft ( ) hero . moveUp ( ) hero . moveLeft ( )" at bounding box center [595, 246] width 259 height 274
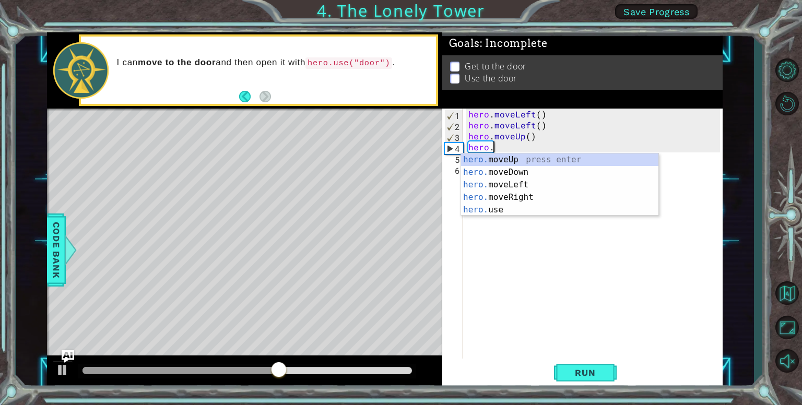
type textarea "hero"
click at [533, 159] on div "hero .moveUp press enter hero .moveDown press enter hero .moveLeft press enter …" at bounding box center [559, 198] width 197 height 88
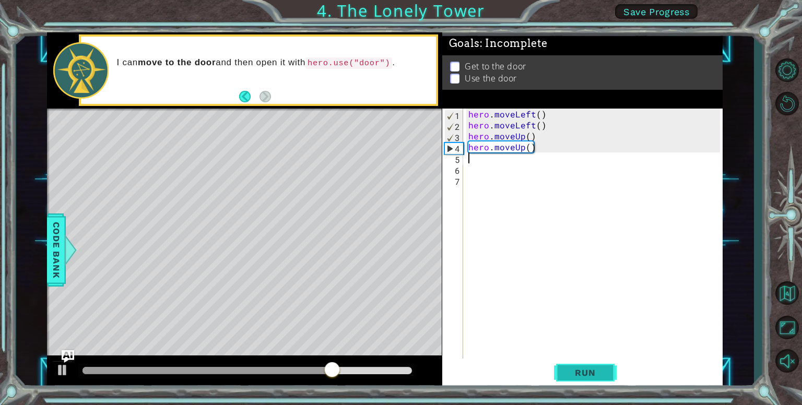
click at [579, 372] on span "Run" at bounding box center [585, 373] width 41 height 10
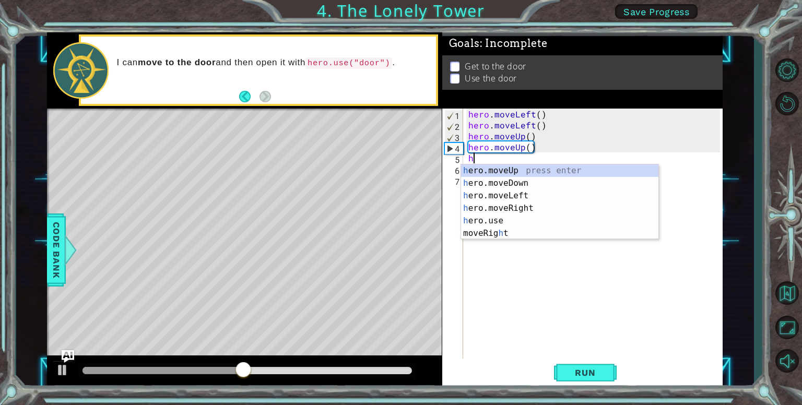
type textarea "he"
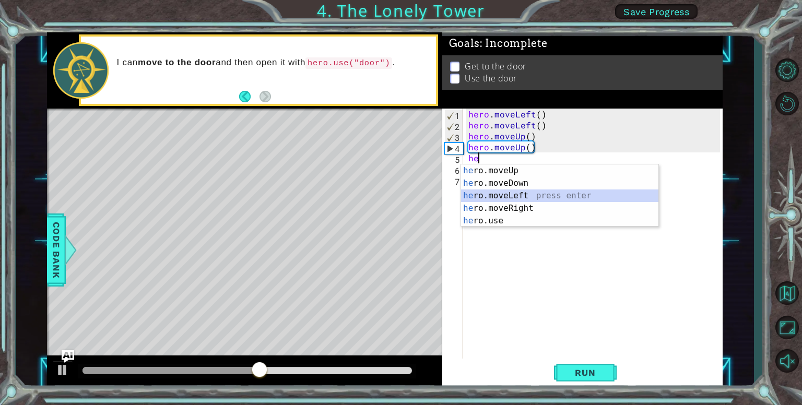
click at [526, 191] on div "he ro.moveUp press enter he ro.moveDown press enter he ro.moveLeft press enter …" at bounding box center [559, 209] width 197 height 88
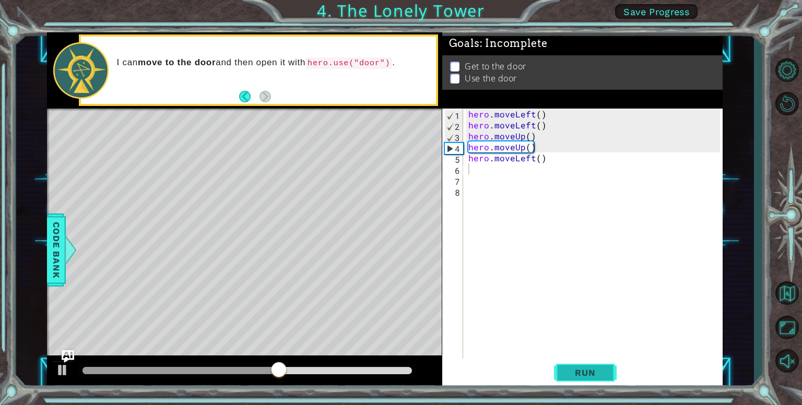
click at [557, 369] on button "Run" at bounding box center [585, 373] width 63 height 28
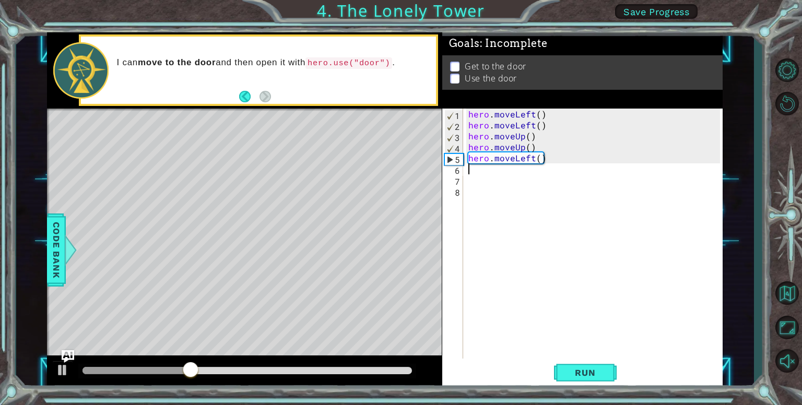
click at [546, 156] on div "hero . moveLeft ( ) hero . moveLeft ( ) hero . moveUp ( ) hero . moveUp ( ) her…" at bounding box center [595, 246] width 259 height 274
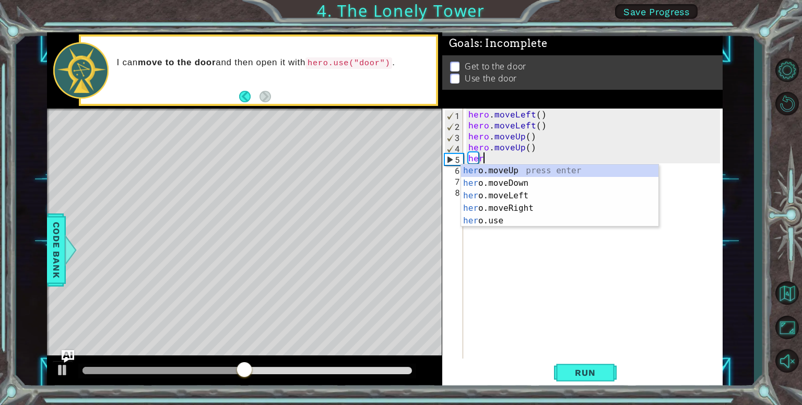
type textarea "hero"
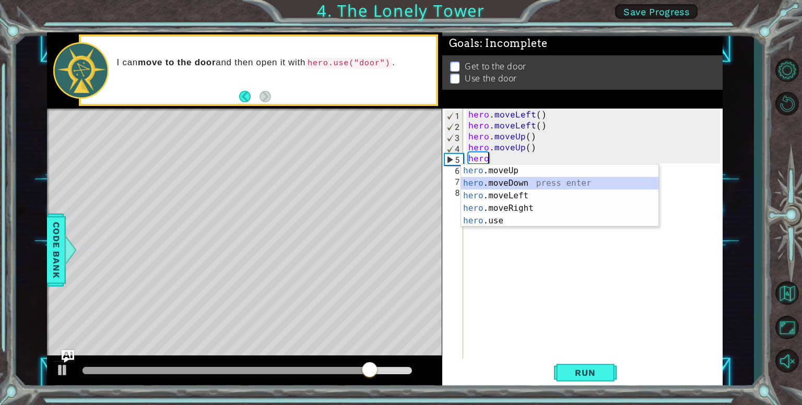
click at [520, 178] on div "hero .moveUp press enter hero .moveDown press enter hero .moveLeft press enter …" at bounding box center [559, 209] width 197 height 88
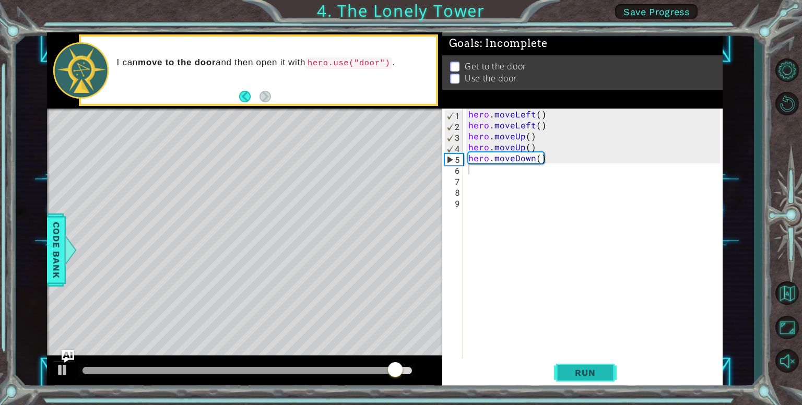
click at [593, 373] on span "Run" at bounding box center [585, 373] width 41 height 10
click at [549, 160] on div "hero . moveLeft ( ) hero . moveLeft ( ) hero . moveUp ( ) hero . moveUp ( ) her…" at bounding box center [595, 246] width 259 height 274
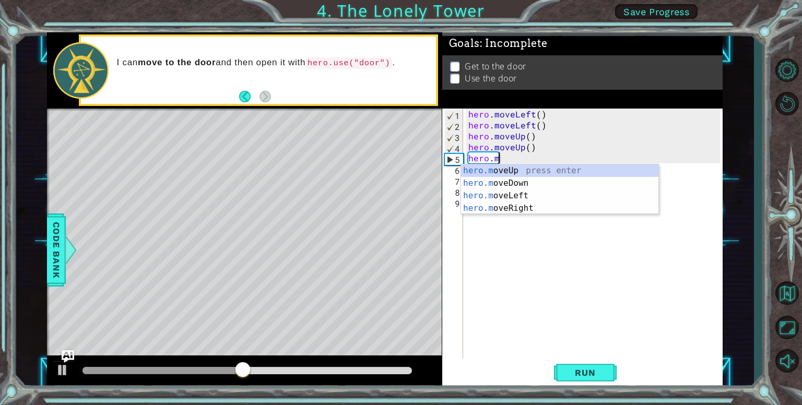
type textarea "hero."
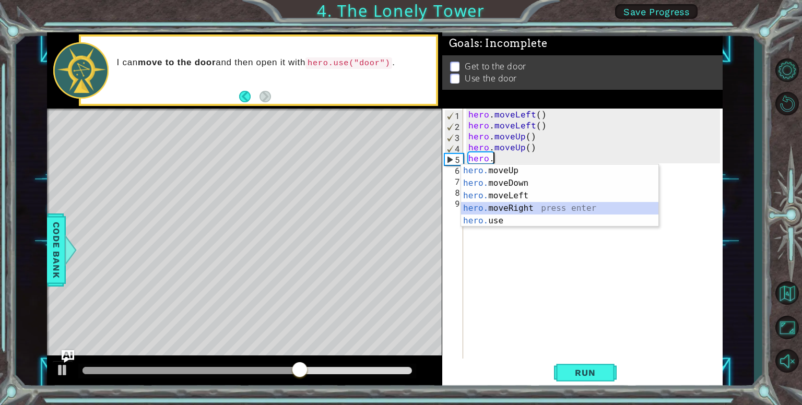
click at [550, 210] on div "hero. moveUp press enter hero. moveDown press enter hero. moveLeft press enter …" at bounding box center [559, 209] width 197 height 88
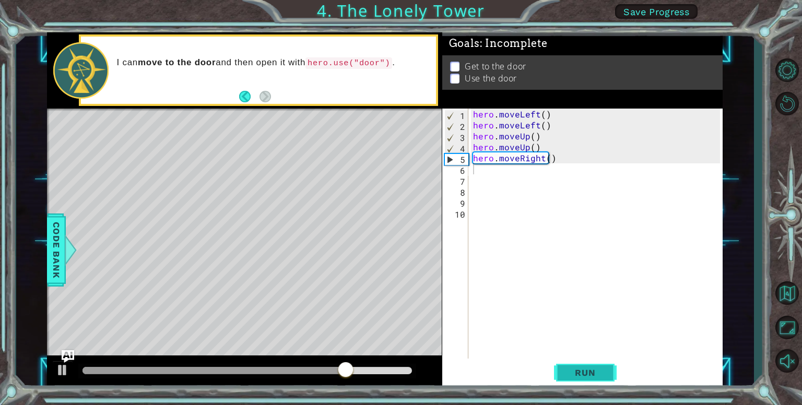
click at [581, 385] on button "Run" at bounding box center [585, 373] width 63 height 28
type textarea "h"
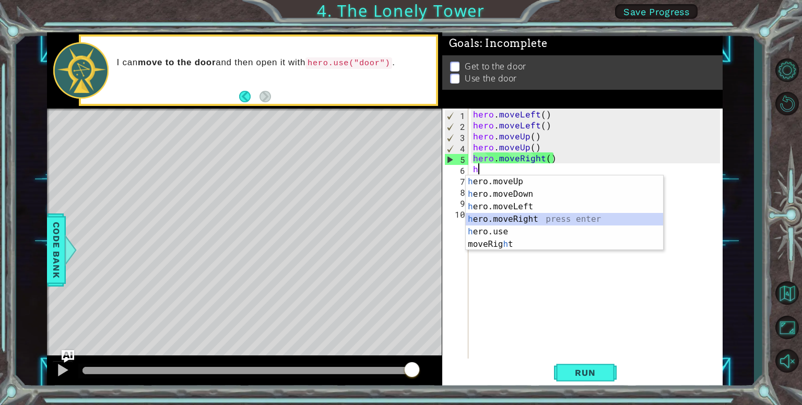
drag, startPoint x: 508, startPoint y: 222, endPoint x: 513, endPoint y: 277, distance: 55.6
click at [511, 268] on body "1 ההההההההההההההההההההההההההההההההההההההההההההההההההההההההההההההההההההההההההההה…" at bounding box center [401, 202] width 802 height 405
click at [549, 216] on div "h ero.moveUp press enter h ero.moveDown press enter h ero.moveLeft press enter …" at bounding box center [564, 225] width 197 height 100
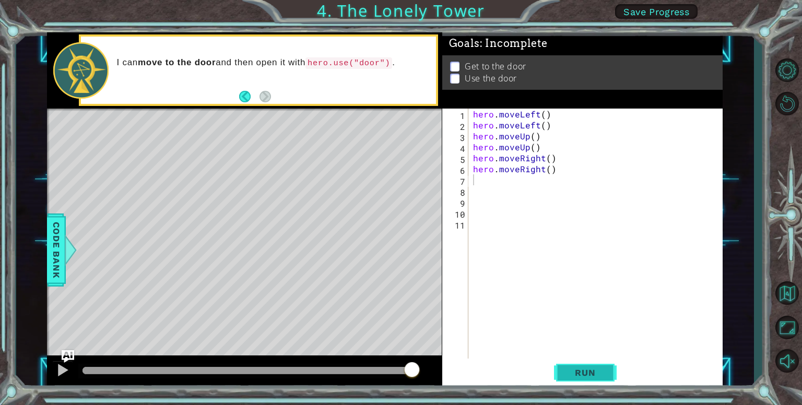
click at [584, 375] on span "Run" at bounding box center [585, 373] width 41 height 10
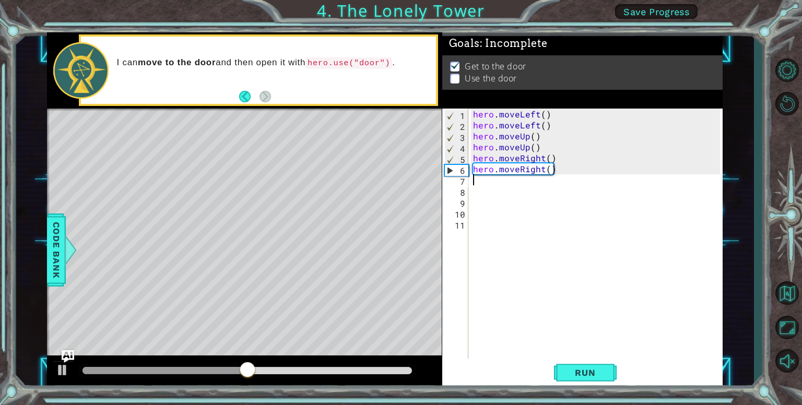
type textarea "h"
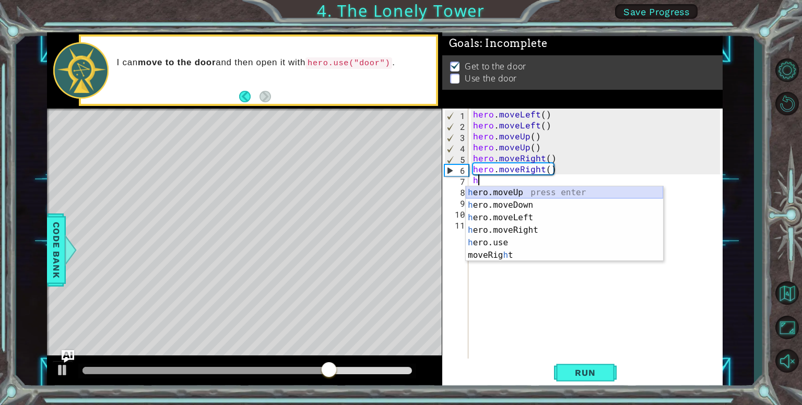
click at [532, 192] on div "h ero.moveUp press enter h ero.moveDown press enter h ero.moveLeft press enter …" at bounding box center [564, 236] width 197 height 100
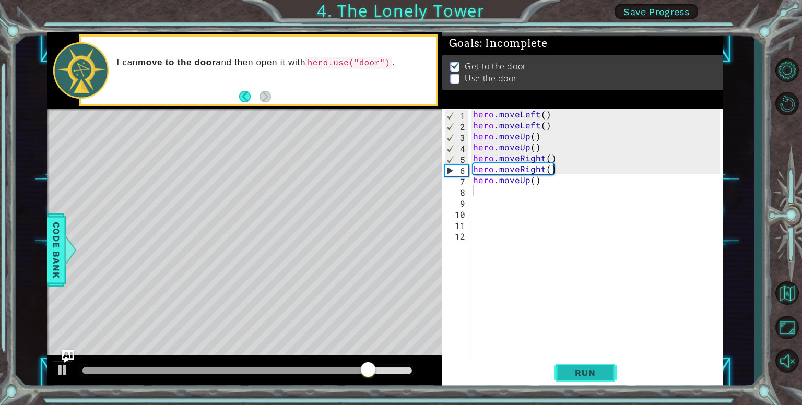
click at [590, 362] on button "Run" at bounding box center [585, 373] width 63 height 28
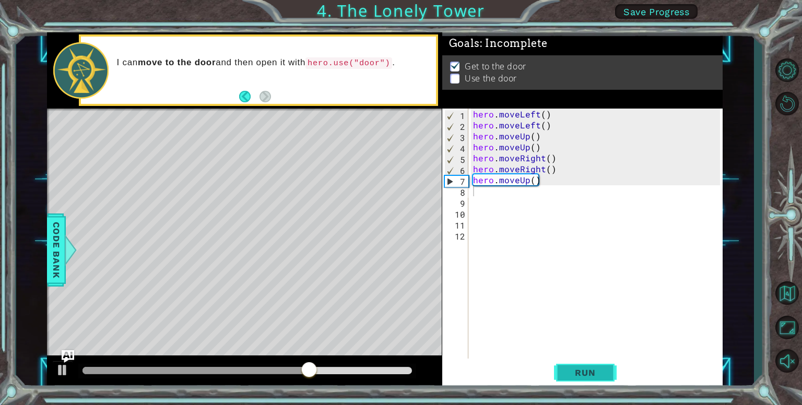
click at [570, 372] on span "Run" at bounding box center [585, 373] width 41 height 10
click at [301, 174] on div "Level Map" at bounding box center [288, 263] width 483 height 308
click at [471, 197] on div "hero . moveLeft ( ) hero . moveLeft ( ) hero . moveUp ( ) hero . moveUp ( ) her…" at bounding box center [598, 246] width 254 height 274
click at [473, 194] on div "hero . moveLeft ( ) hero . moveLeft ( ) hero . moveUp ( ) hero . moveUp ( ) her…" at bounding box center [598, 246] width 254 height 274
type textarea "h"
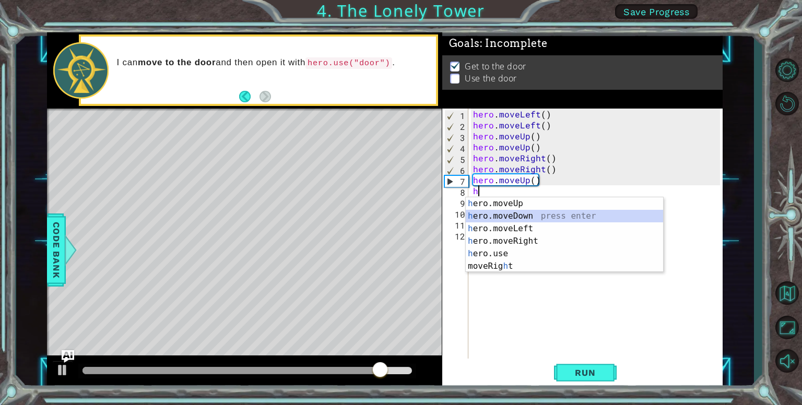
click at [502, 216] on div "h ero.moveUp press enter h ero.moveDown press enter h ero.moveLeft press enter …" at bounding box center [564, 247] width 197 height 100
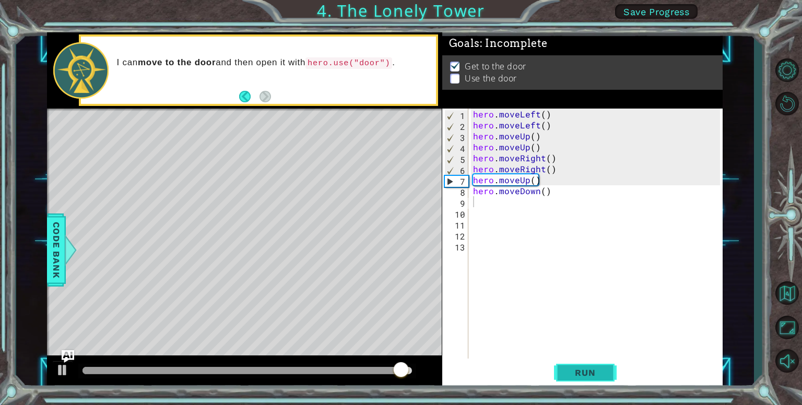
click at [574, 378] on span "Run" at bounding box center [585, 373] width 41 height 10
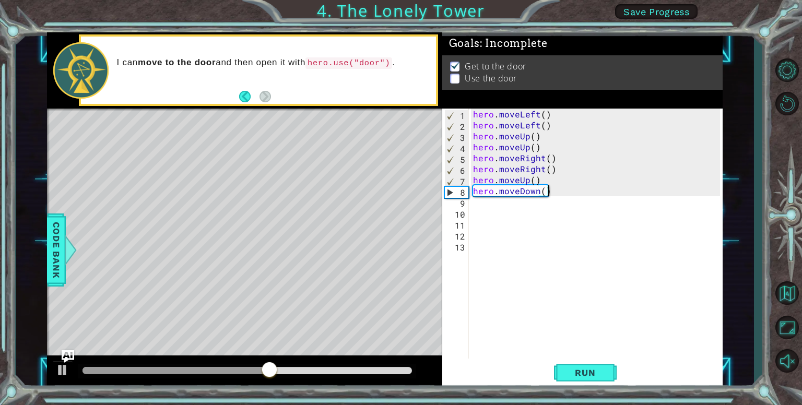
click at [560, 190] on div "hero . moveLeft ( ) hero . moveLeft ( ) hero . moveUp ( ) hero . moveUp ( ) her…" at bounding box center [598, 246] width 254 height 274
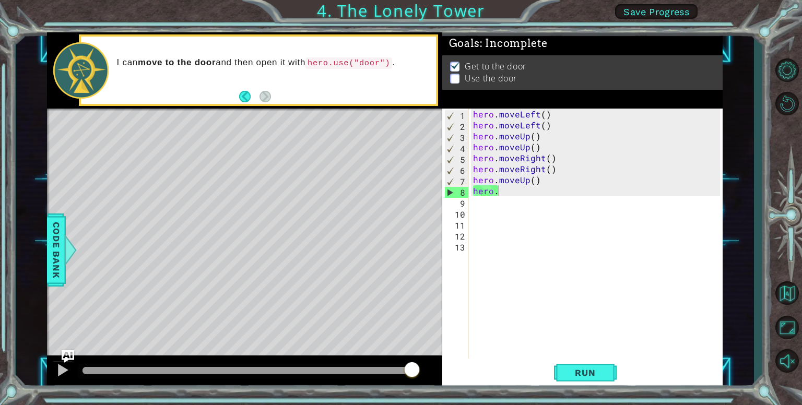
click at [338, 64] on code "hero.use("door")" at bounding box center [349, 62] width 87 height 11
drag, startPoint x: 345, startPoint y: 61, endPoint x: 391, endPoint y: 92, distance: 55.5
click at [384, 81] on div "I can move to the door and then open it with hero.use("door") ." at bounding box center [273, 71] width 326 height 38
click at [508, 189] on div "hero . moveLeft ( ) hero . moveLeft ( ) hero . moveUp ( ) hero . moveUp ( ) her…" at bounding box center [598, 246] width 254 height 274
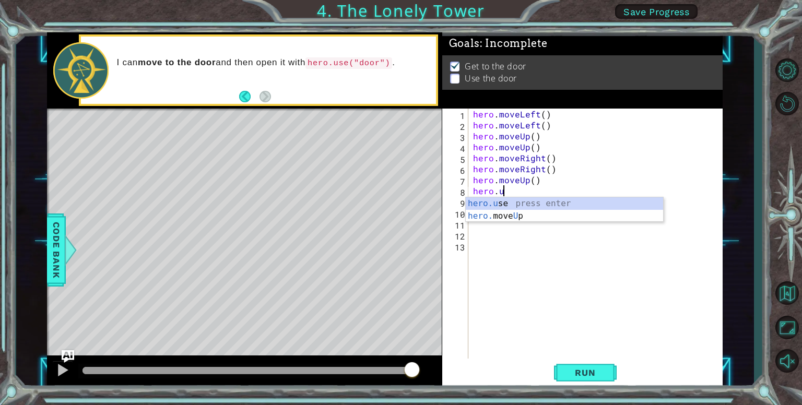
scroll to position [0, 2]
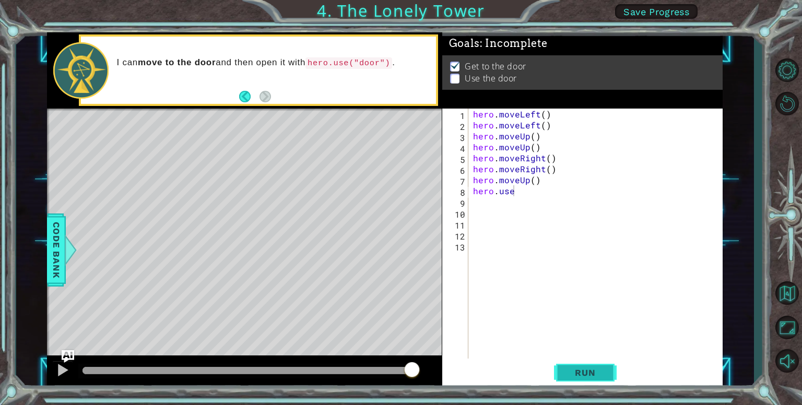
click at [592, 371] on span "Run" at bounding box center [585, 373] width 41 height 10
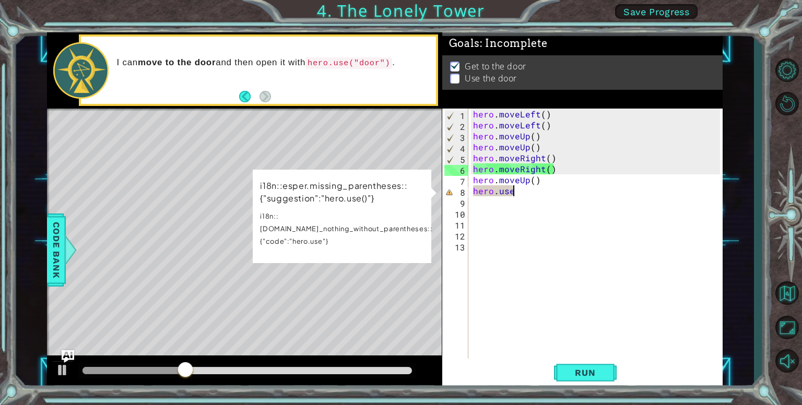
click at [535, 189] on div "hero . moveLeft ( ) hero . moveLeft ( ) hero . moveUp ( ) hero . moveUp ( ) her…" at bounding box center [598, 246] width 254 height 274
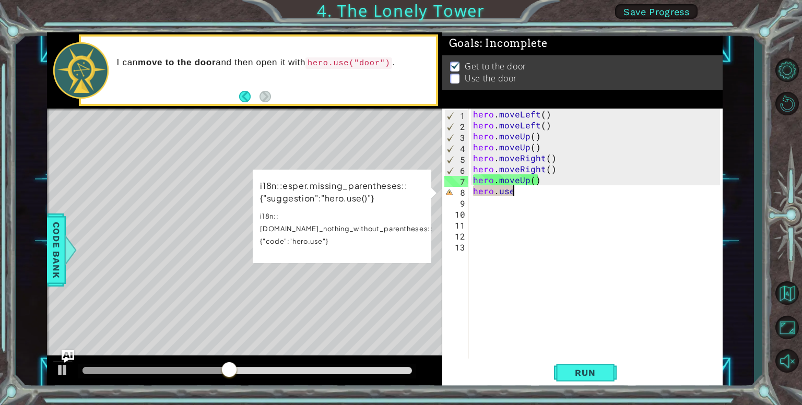
click at [535, 189] on div "hero . moveLeft ( ) hero . moveLeft ( ) hero . moveUp ( ) hero . moveUp ( ) her…" at bounding box center [598, 246] width 254 height 274
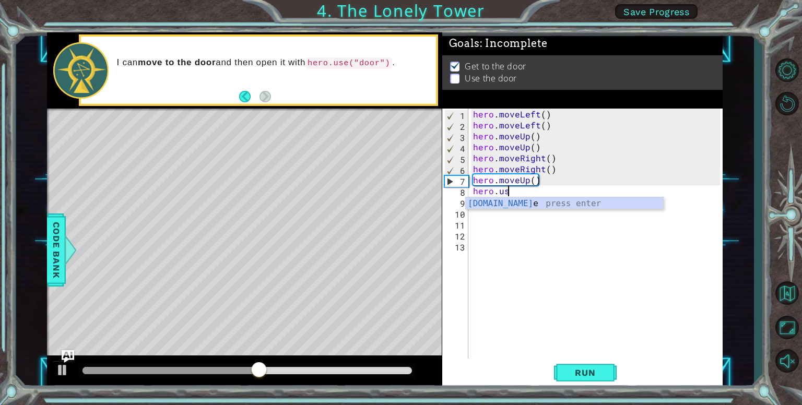
type textarea "hero.u"
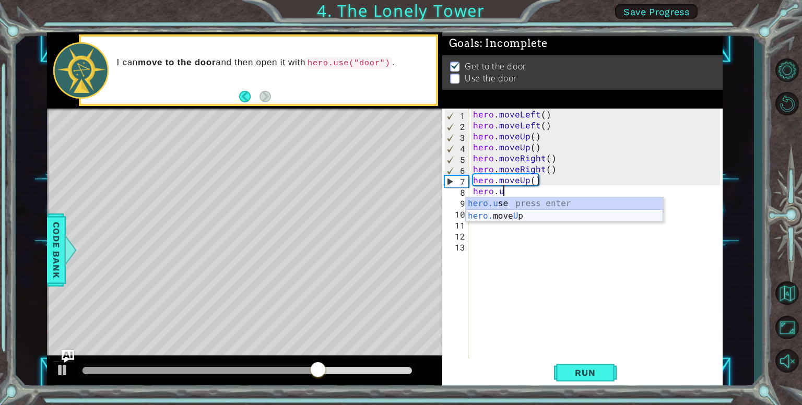
click at [521, 212] on div "hero.u se press enter hero. move U p press enter" at bounding box center [564, 222] width 197 height 50
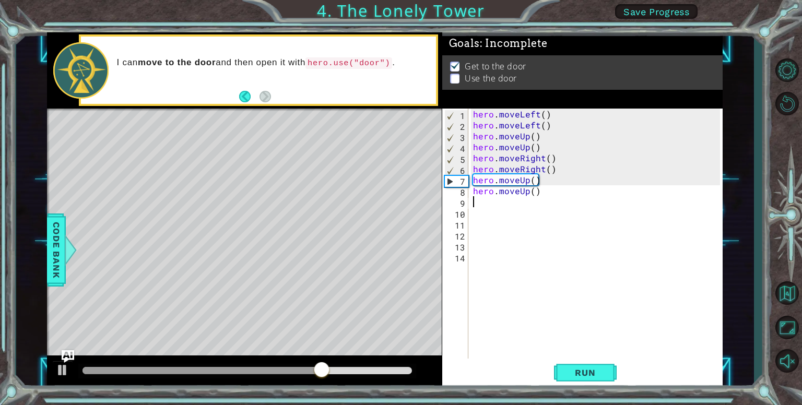
scroll to position [0, 0]
click at [572, 374] on span "Run" at bounding box center [585, 373] width 41 height 10
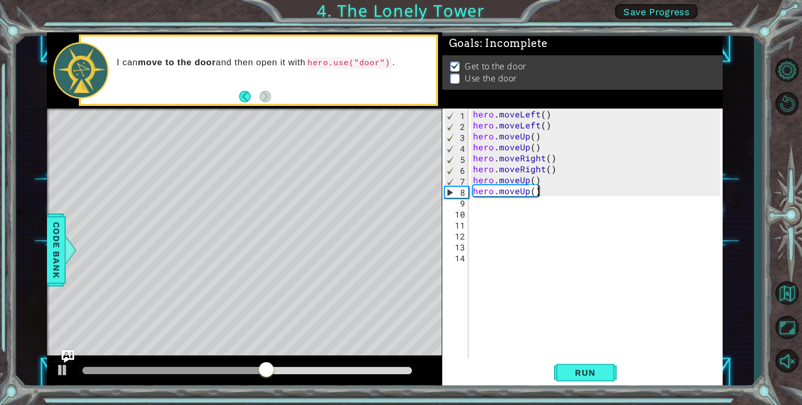
click at [550, 189] on div "hero . moveLeft ( ) hero . moveLeft ( ) hero . moveUp ( ) hero . moveUp ( ) her…" at bounding box center [598, 246] width 254 height 274
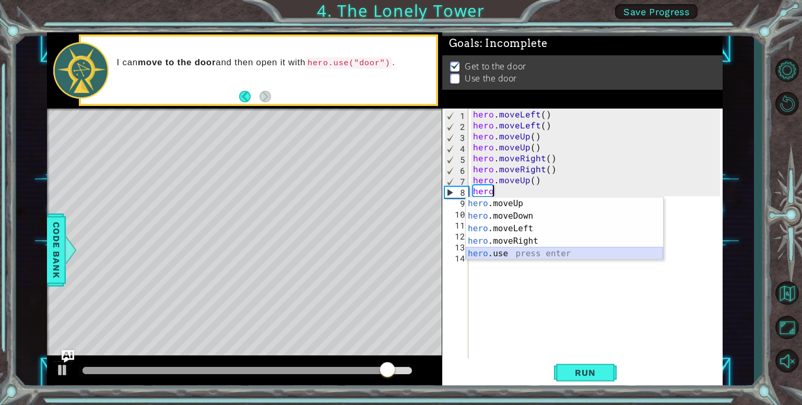
drag, startPoint x: 519, startPoint y: 249, endPoint x: 526, endPoint y: 276, distance: 28.3
click at [519, 255] on div "hero .moveUp press enter hero .moveDown press enter hero .moveLeft press enter …" at bounding box center [564, 241] width 197 height 88
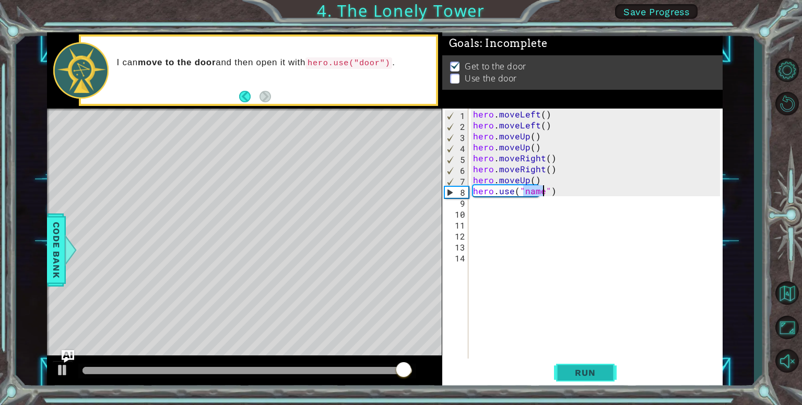
click at [562, 368] on button "Run" at bounding box center [585, 373] width 63 height 28
click at [548, 192] on div "hero . moveLeft ( ) hero . moveLeft ( ) hero . moveUp ( ) hero . moveUp ( ) her…" at bounding box center [598, 246] width 254 height 274
click at [559, 191] on div "hero . moveLeft ( ) hero . moveLeft ( ) hero . moveUp ( ) hero . moveUp ( ) her…" at bounding box center [598, 246] width 254 height 274
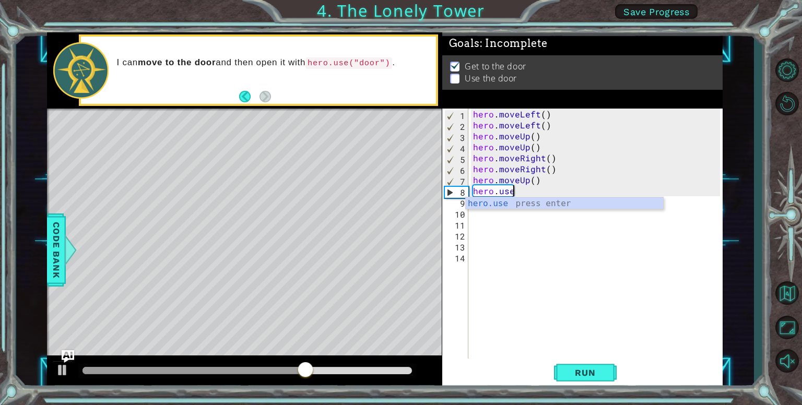
type textarea "hero."
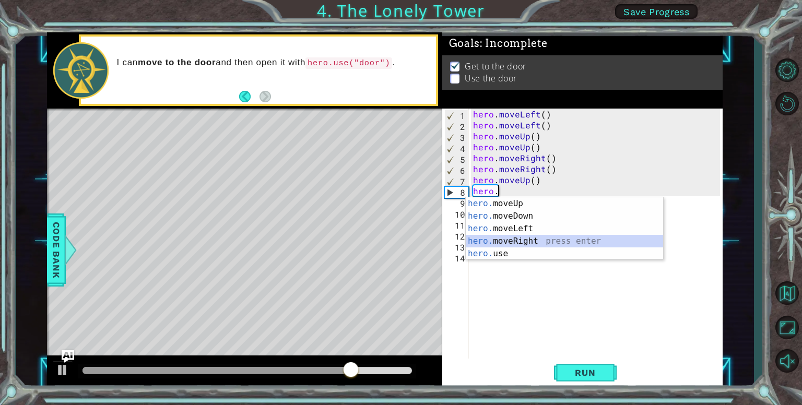
click at [557, 239] on div "hero. moveUp press enter hero. moveDown press enter hero. moveLeft press enter …" at bounding box center [564, 241] width 197 height 88
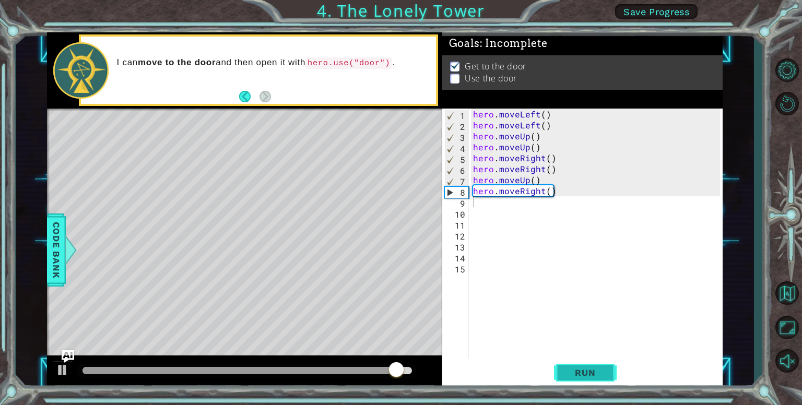
click at [593, 369] on span "Run" at bounding box center [585, 373] width 41 height 10
click at [460, 74] on p at bounding box center [454, 77] width 9 height 10
click at [451, 75] on p at bounding box center [454, 75] width 9 height 10
click at [458, 69] on li "Get to the door" at bounding box center [583, 73] width 267 height 12
click at [455, 57] on div "Get to the door Use the door" at bounding box center [582, 72] width 281 height 35
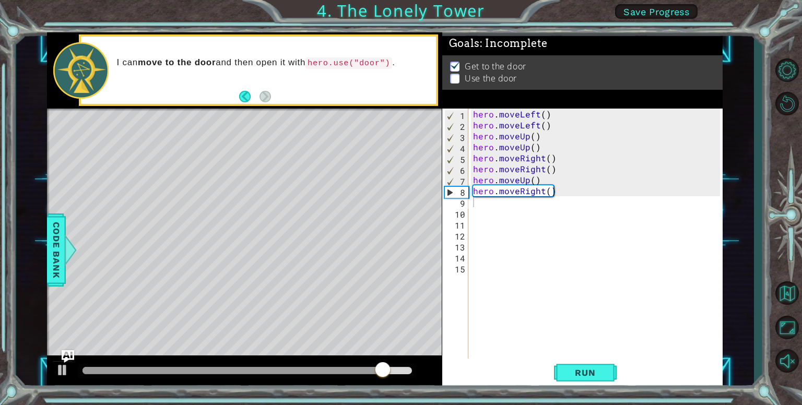
click at [456, 76] on p at bounding box center [454, 74] width 9 height 10
drag, startPoint x: 456, startPoint y: 76, endPoint x: 455, endPoint y: 55, distance: 20.4
click at [455, 64] on div "Get to the door Use the door" at bounding box center [582, 81] width 281 height 35
click at [551, 193] on div "hero . moveLeft ( ) hero . moveLeft ( ) hero . moveUp ( ) hero . moveUp ( ) her…" at bounding box center [598, 246] width 254 height 274
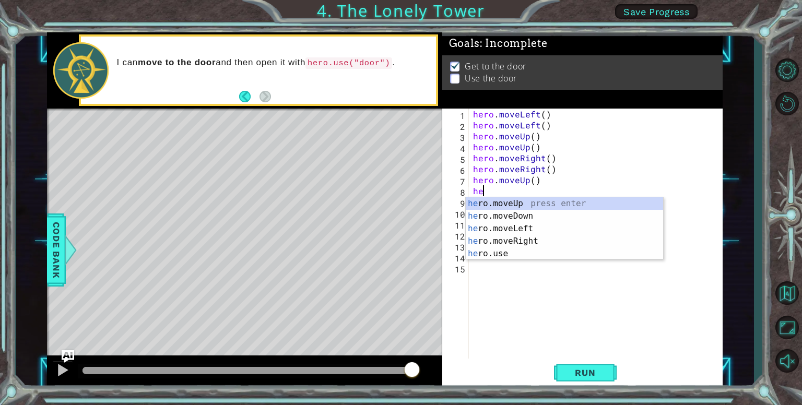
type textarea "h"
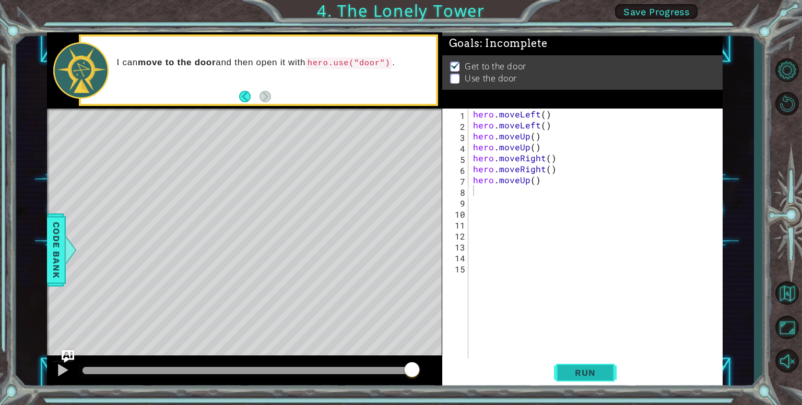
click at [579, 363] on button "Run" at bounding box center [585, 373] width 63 height 28
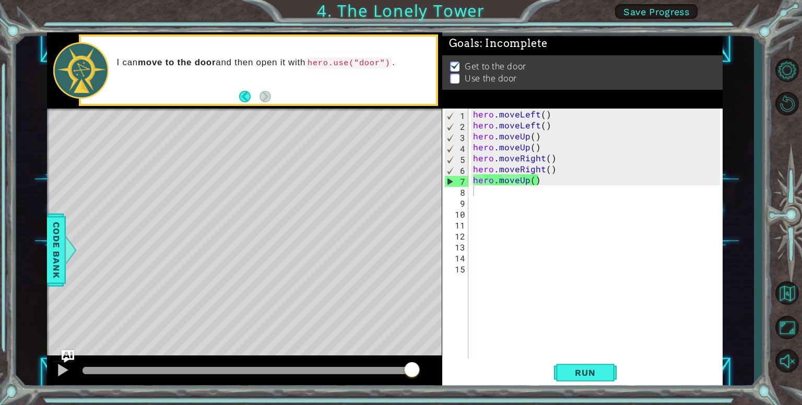
click at [392, 216] on div "Level Map" at bounding box center [288, 263] width 483 height 308
